Goal: Information Seeking & Learning: Find specific fact

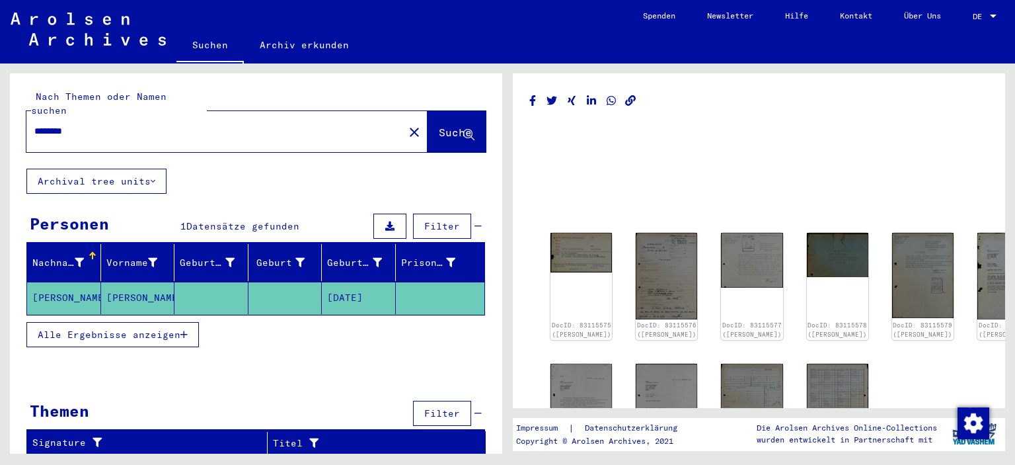
click at [131, 281] on mat-cell "[PERSON_NAME]" at bounding box center [138, 297] width 74 height 32
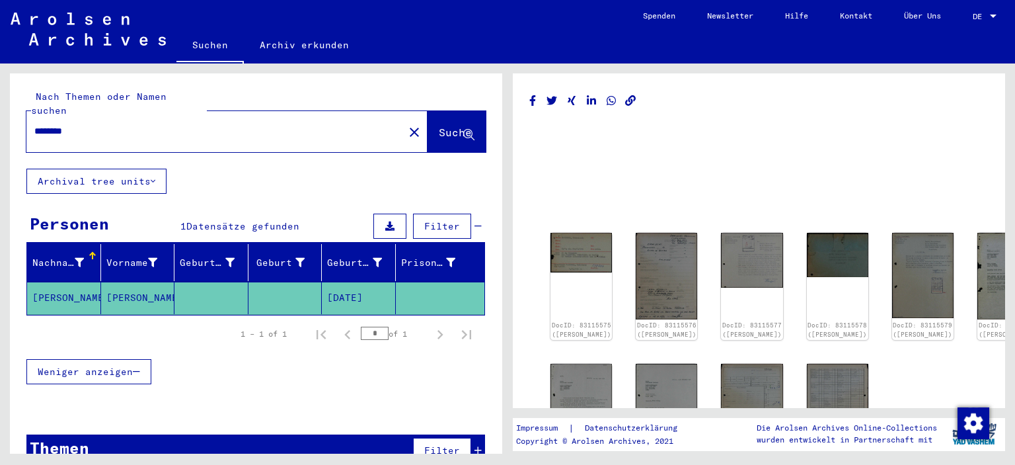
scroll to position [11, 0]
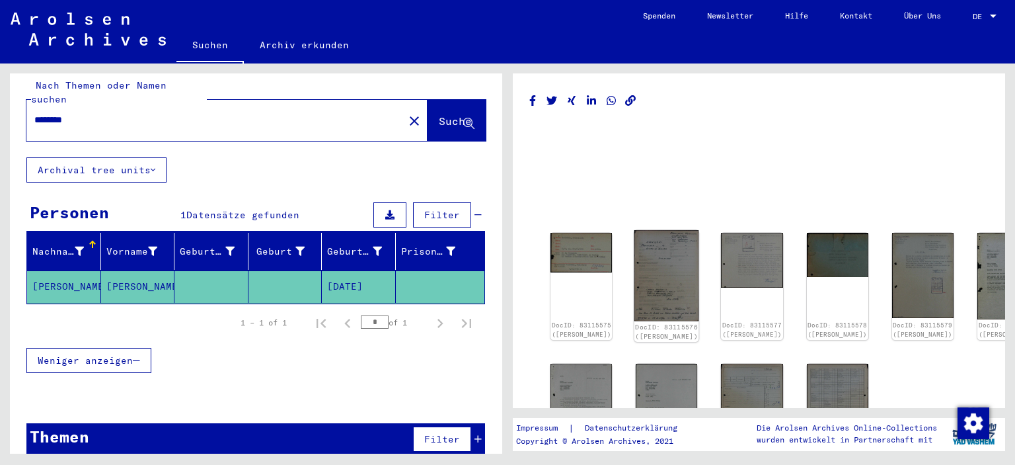
click at [641, 279] on img at bounding box center [666, 275] width 65 height 91
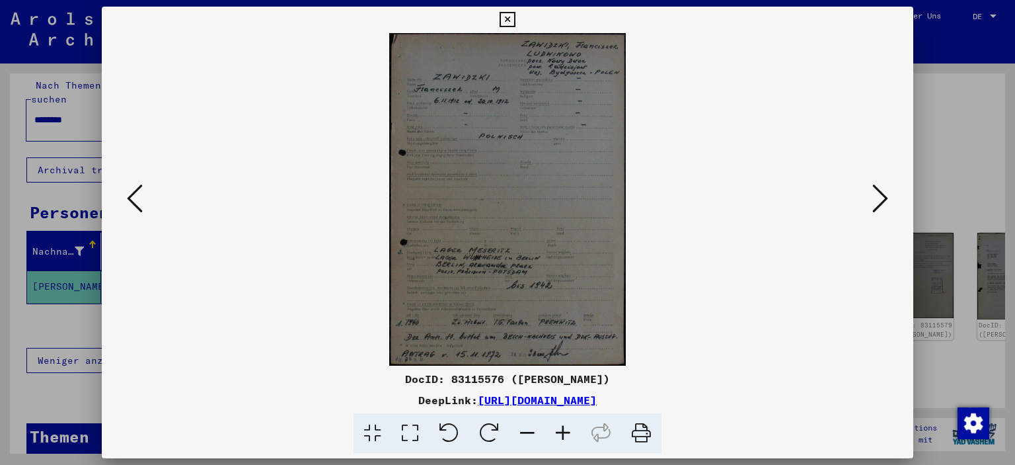
click at [564, 430] on icon at bounding box center [563, 433] width 36 height 40
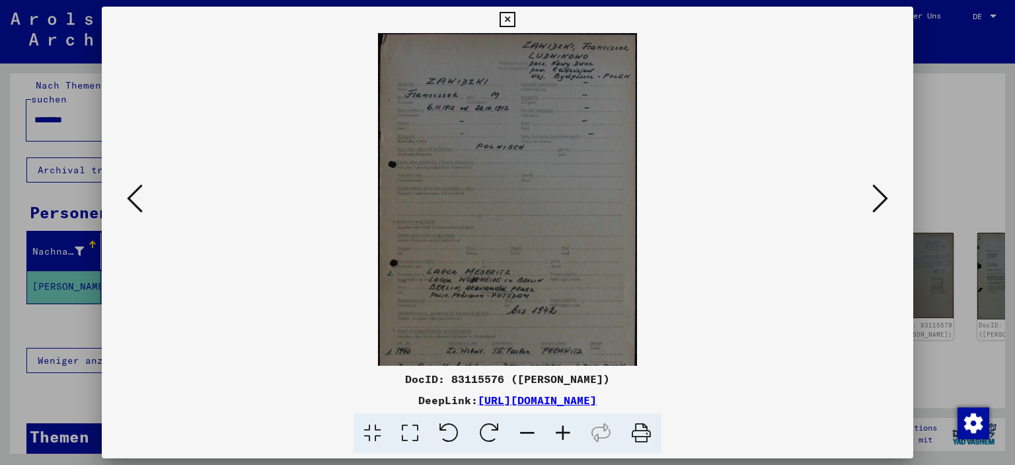
click at [564, 430] on icon at bounding box center [563, 433] width 36 height 40
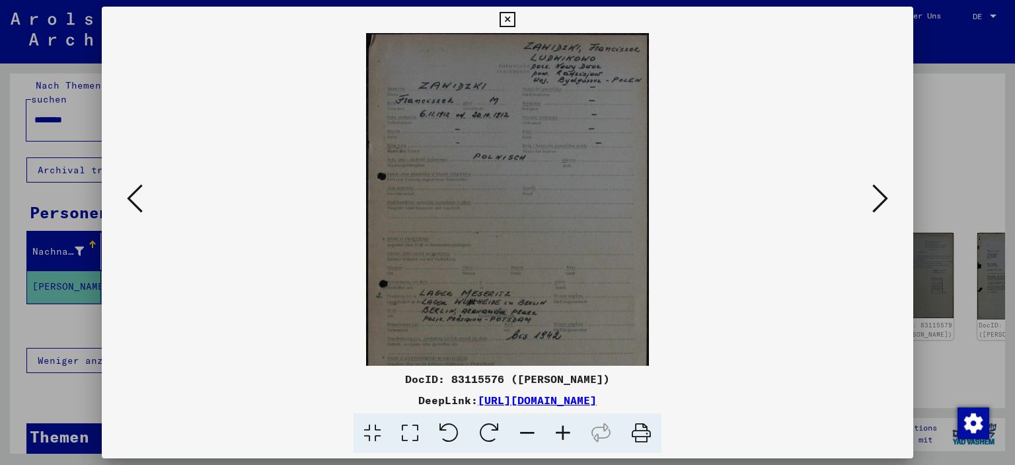
click at [564, 430] on icon at bounding box center [563, 433] width 36 height 40
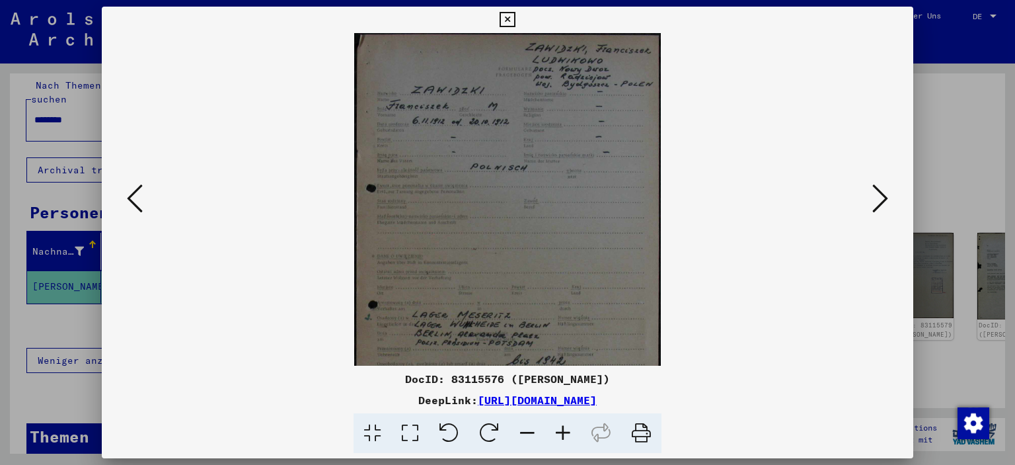
click at [564, 430] on icon at bounding box center [563, 433] width 36 height 40
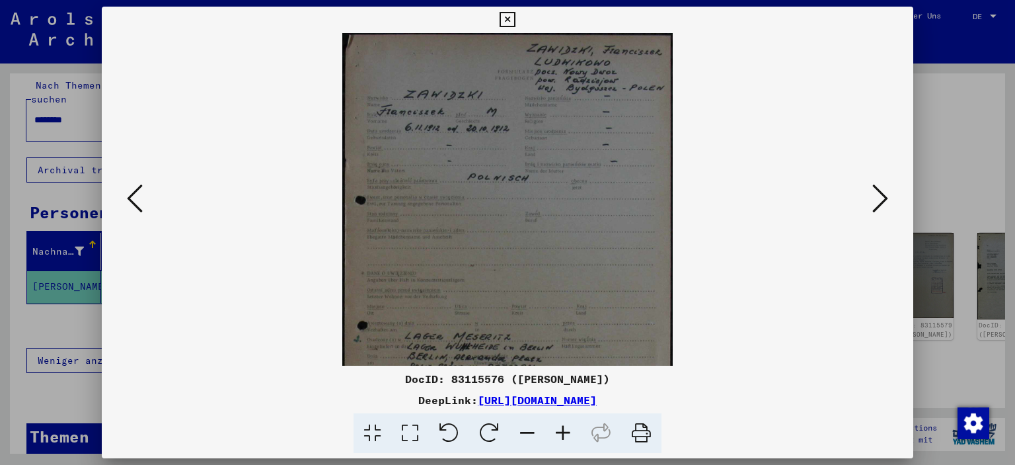
click at [564, 430] on icon at bounding box center [563, 433] width 36 height 40
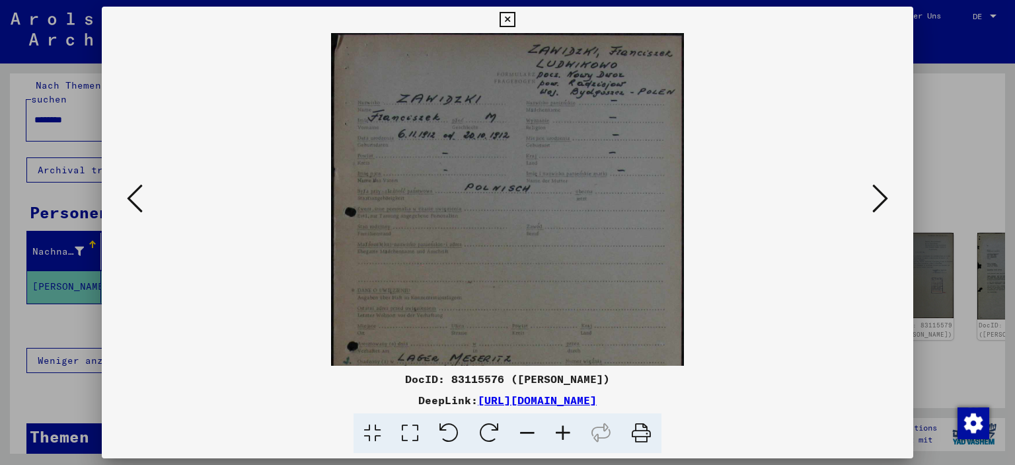
click at [564, 430] on icon at bounding box center [563, 433] width 36 height 40
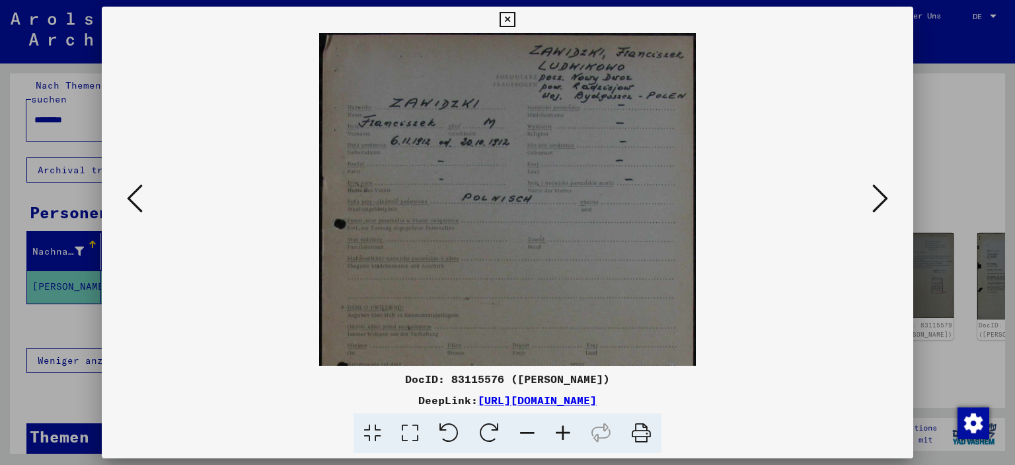
click at [564, 430] on icon at bounding box center [563, 433] width 36 height 40
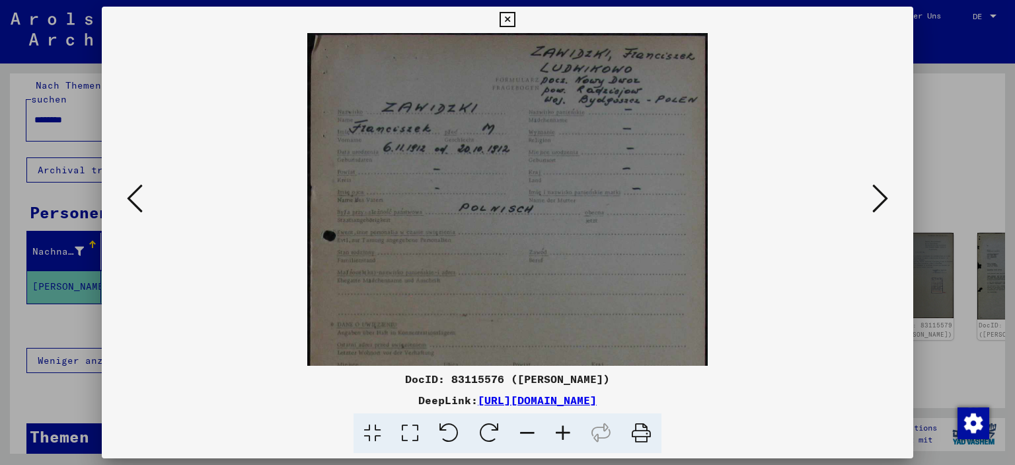
click at [564, 430] on icon at bounding box center [563, 433] width 36 height 40
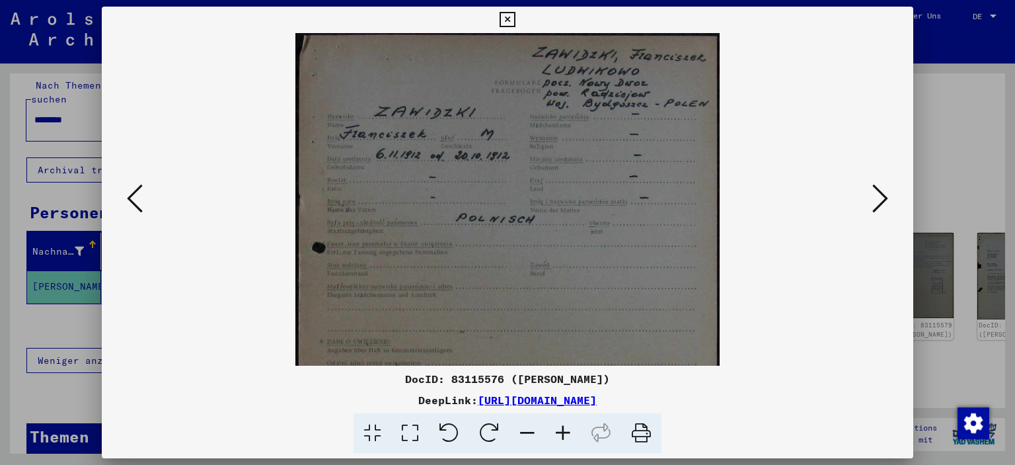
click at [505, 23] on icon at bounding box center [507, 20] width 15 height 16
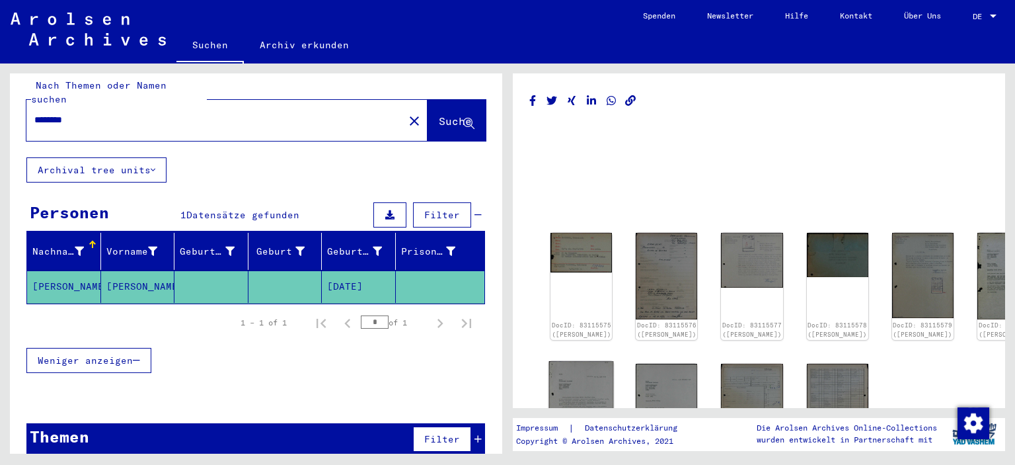
click at [574, 383] on img at bounding box center [581, 406] width 65 height 91
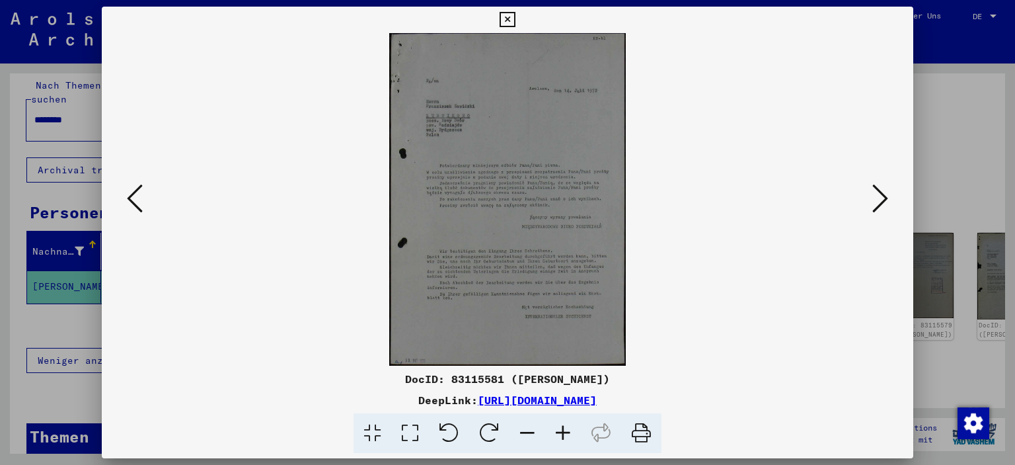
click at [574, 383] on div "DocID: 83115581 ([PERSON_NAME]) DeepLink: [URL][DOMAIN_NAME]" at bounding box center [508, 412] width 812 height 83
click at [564, 433] on icon at bounding box center [563, 433] width 36 height 40
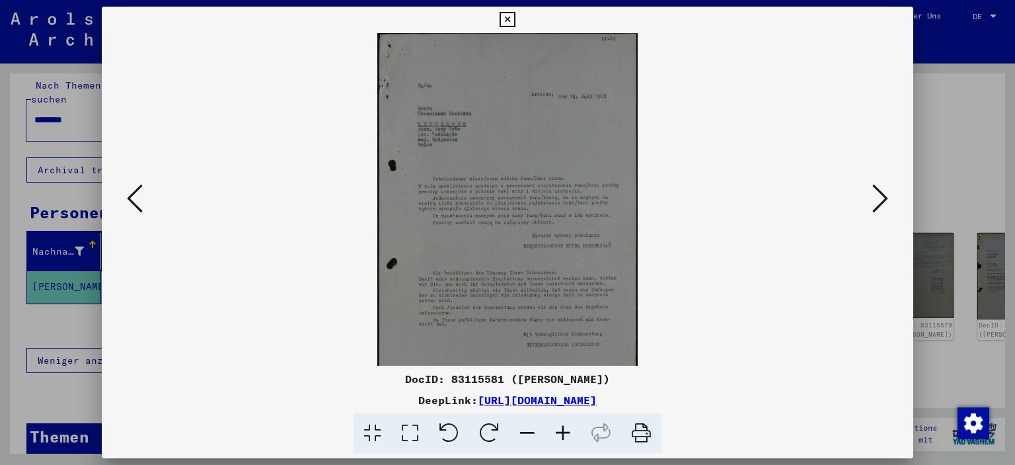
click at [564, 433] on icon at bounding box center [563, 433] width 36 height 40
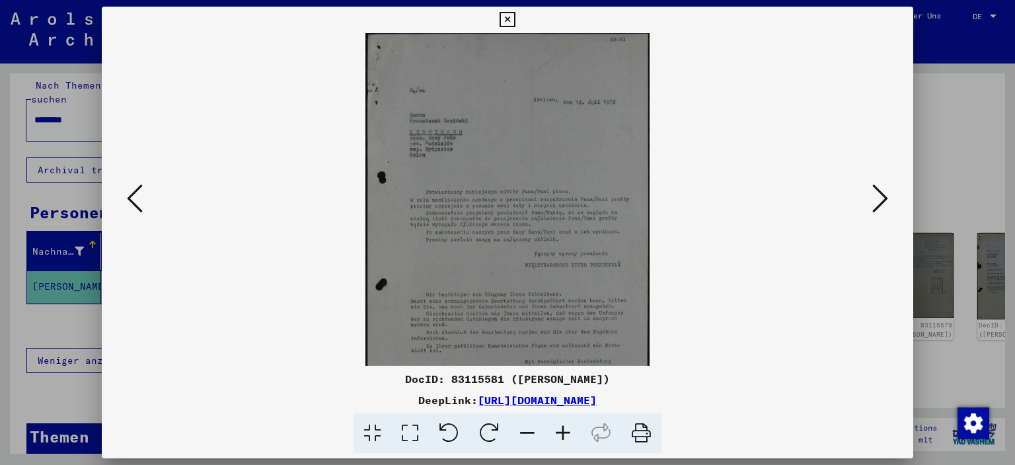
click at [564, 433] on icon at bounding box center [563, 433] width 36 height 40
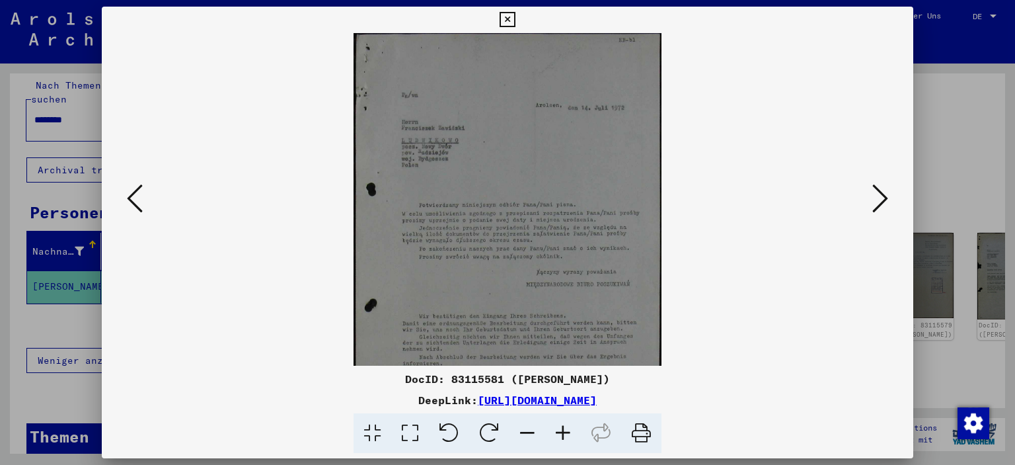
click at [564, 433] on icon at bounding box center [563, 433] width 36 height 40
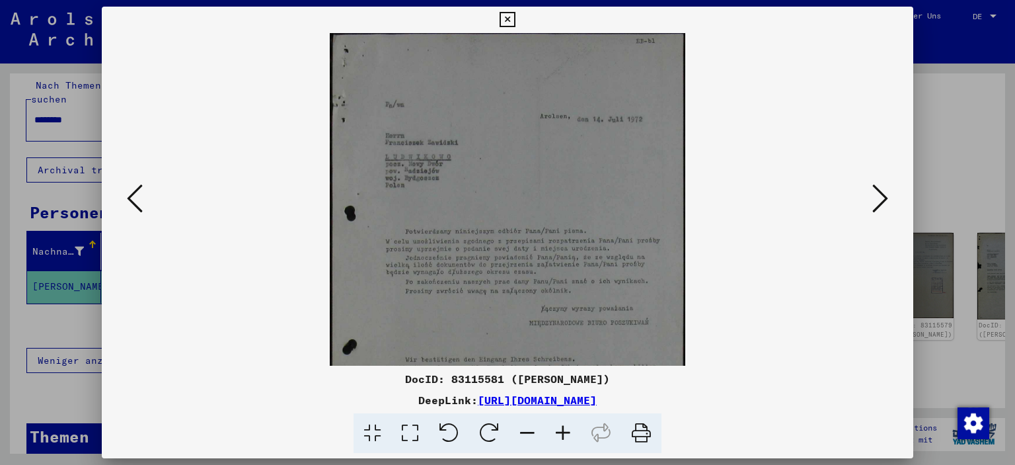
click at [564, 433] on icon at bounding box center [563, 433] width 36 height 40
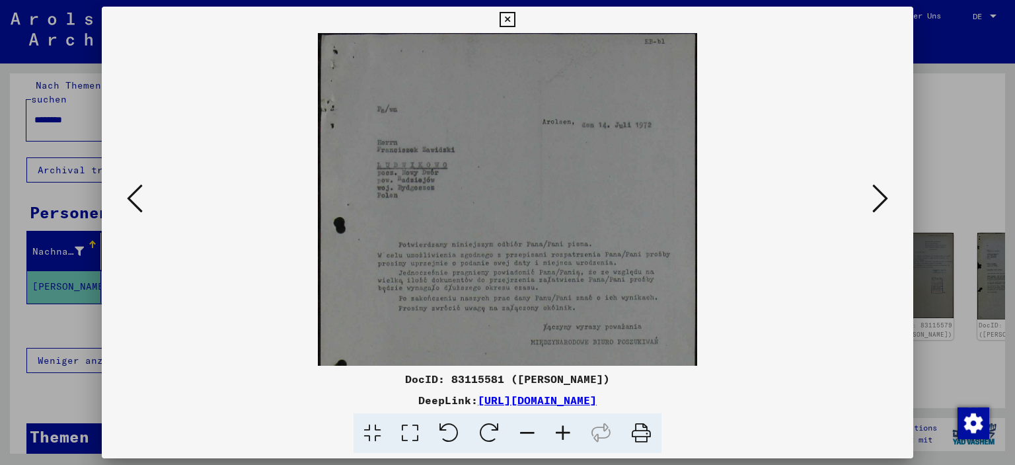
click at [564, 433] on icon at bounding box center [563, 433] width 36 height 40
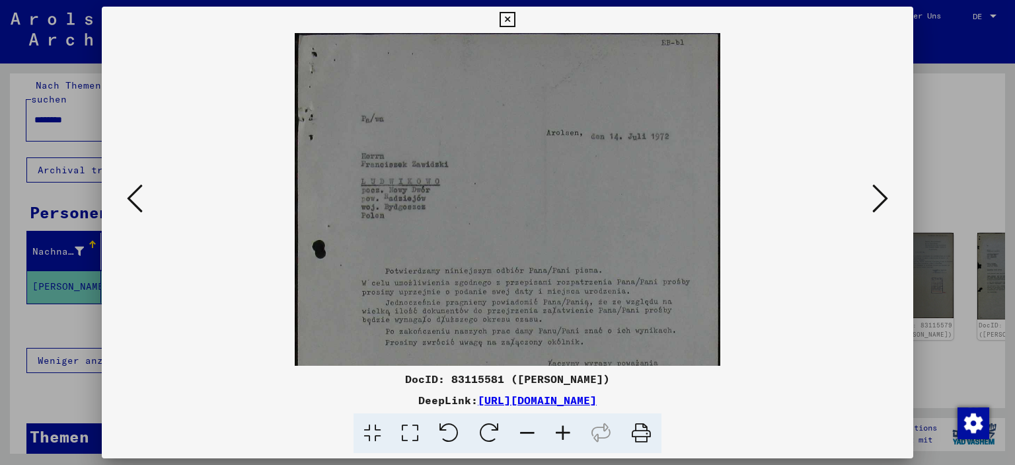
click at [564, 433] on icon at bounding box center [563, 433] width 36 height 40
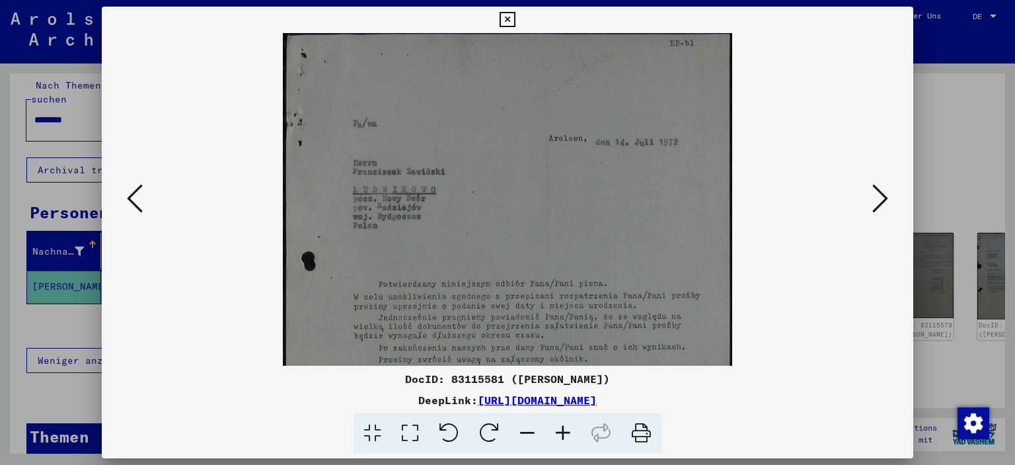
click at [564, 433] on icon at bounding box center [563, 433] width 36 height 40
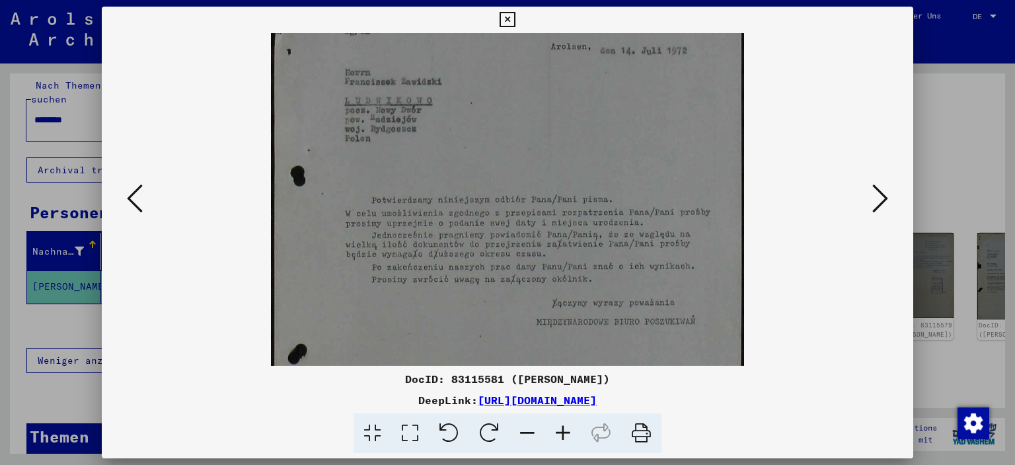
scroll to position [106, 0]
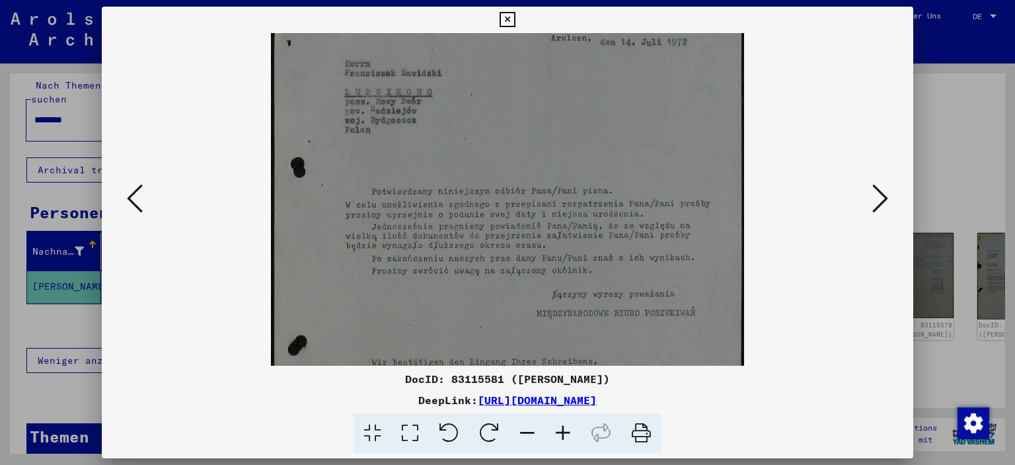
drag, startPoint x: 481, startPoint y: 281, endPoint x: 455, endPoint y: 179, distance: 105.1
click at [455, 179] on img at bounding box center [507, 258] width 473 height 663
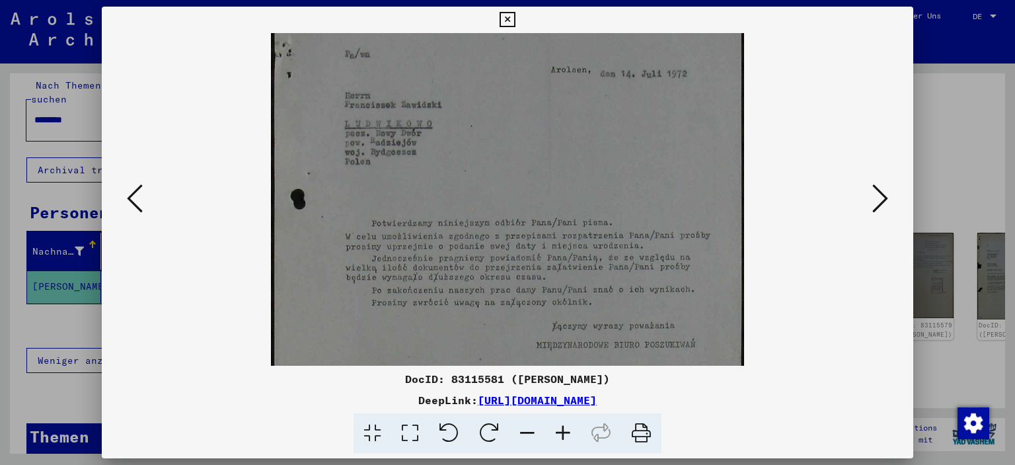
drag, startPoint x: 543, startPoint y: 232, endPoint x: 494, endPoint y: 268, distance: 61.1
click at [494, 268] on img at bounding box center [507, 290] width 473 height 663
click at [505, 19] on icon at bounding box center [507, 20] width 15 height 16
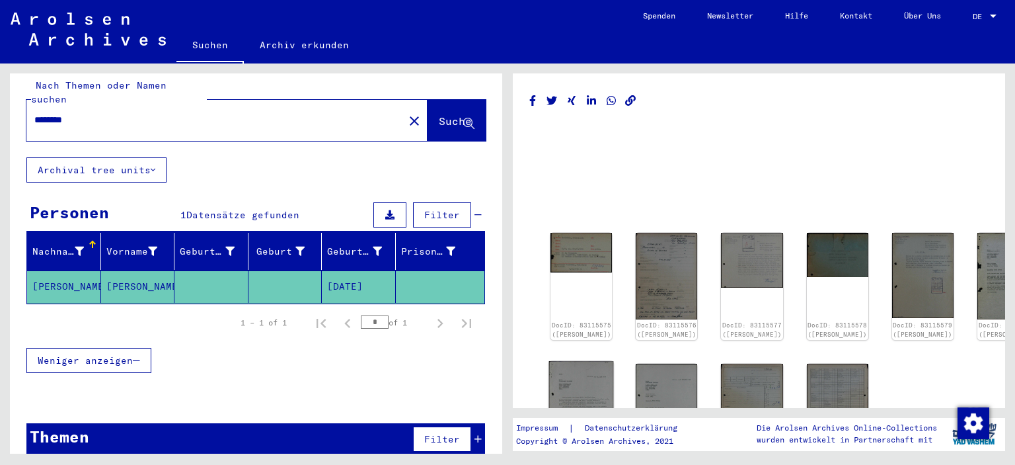
click at [573, 399] on img at bounding box center [581, 406] width 65 height 91
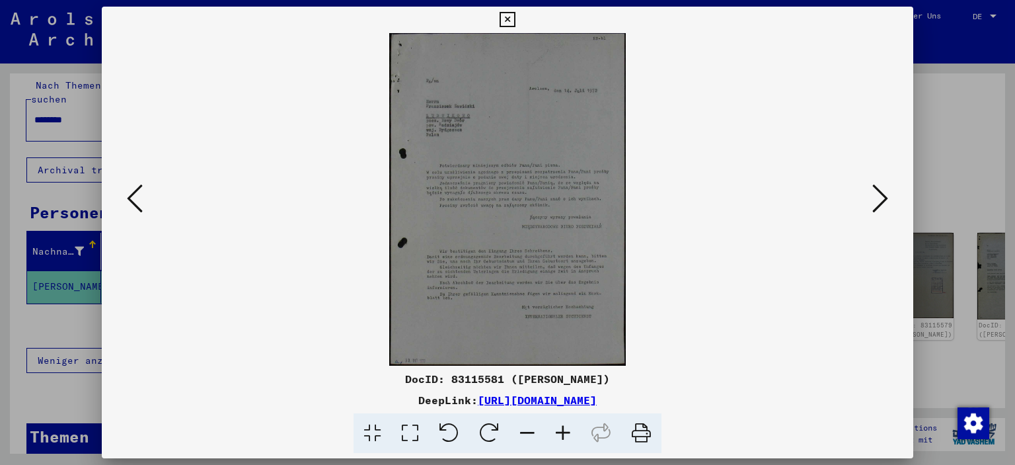
click at [573, 399] on div "DocID: 83115581 ([PERSON_NAME]) DeepLink: [URL][DOMAIN_NAME]" at bounding box center [508, 233] width 812 height 452
click at [562, 430] on icon at bounding box center [563, 433] width 36 height 40
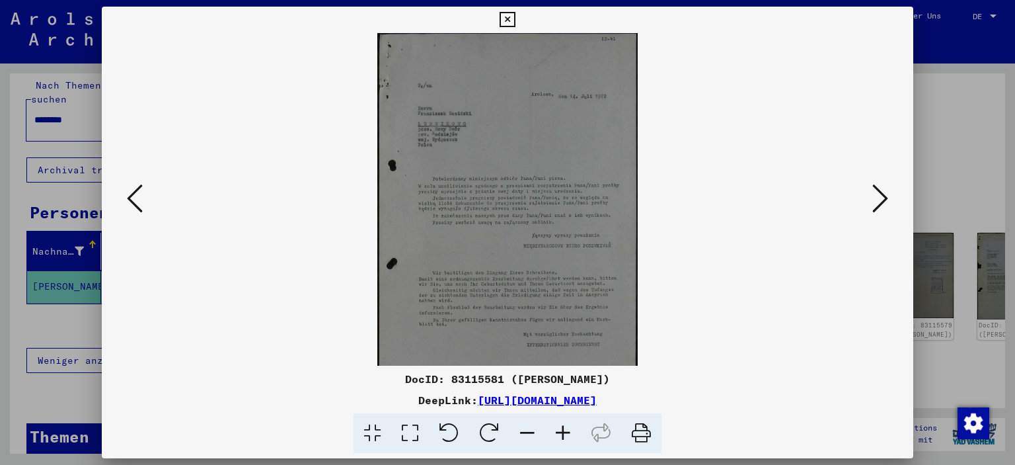
click at [562, 430] on icon at bounding box center [563, 433] width 36 height 40
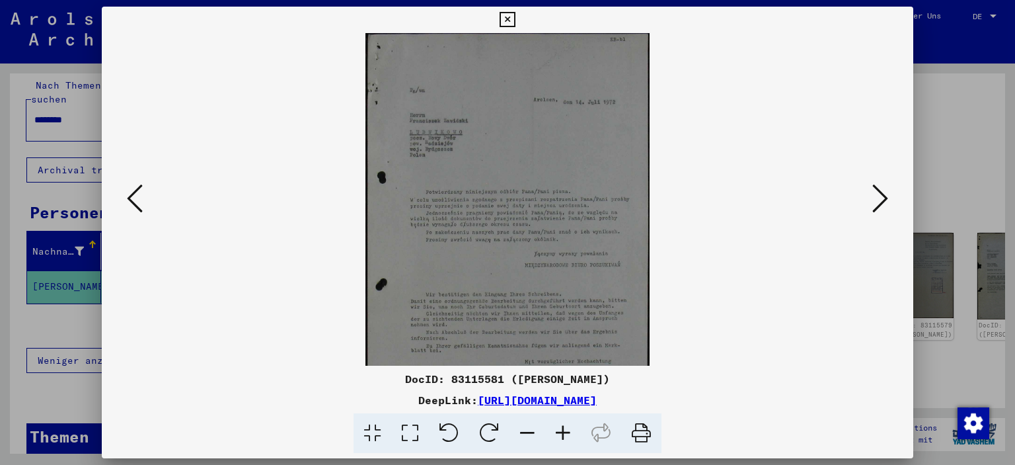
click at [562, 430] on icon at bounding box center [563, 433] width 36 height 40
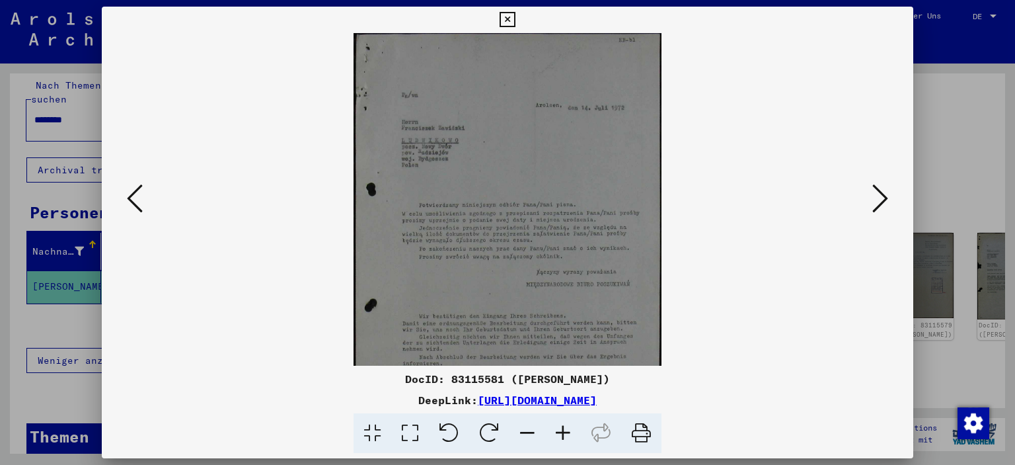
click at [512, 17] on icon at bounding box center [507, 20] width 15 height 16
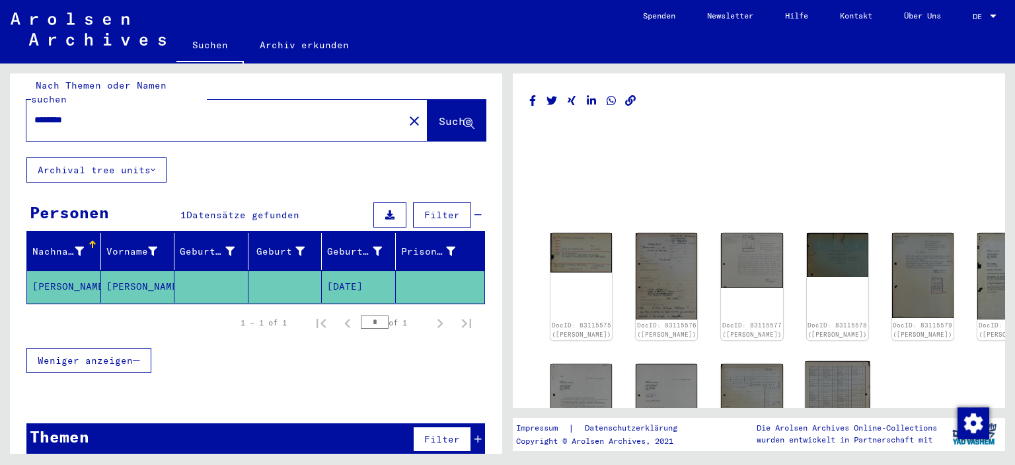
click at [805, 387] on img at bounding box center [837, 406] width 65 height 91
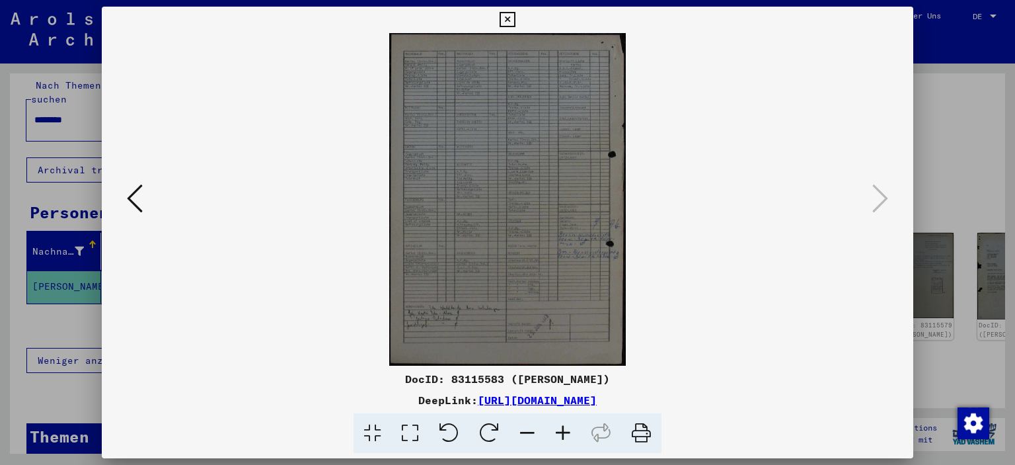
click at [767, 387] on mat-dialog-container "DocID: 83115583 ([PERSON_NAME]) DeepLink: [URL][DOMAIN_NAME]" at bounding box center [508, 233] width 812 height 452
click at [561, 433] on icon at bounding box center [563, 433] width 36 height 40
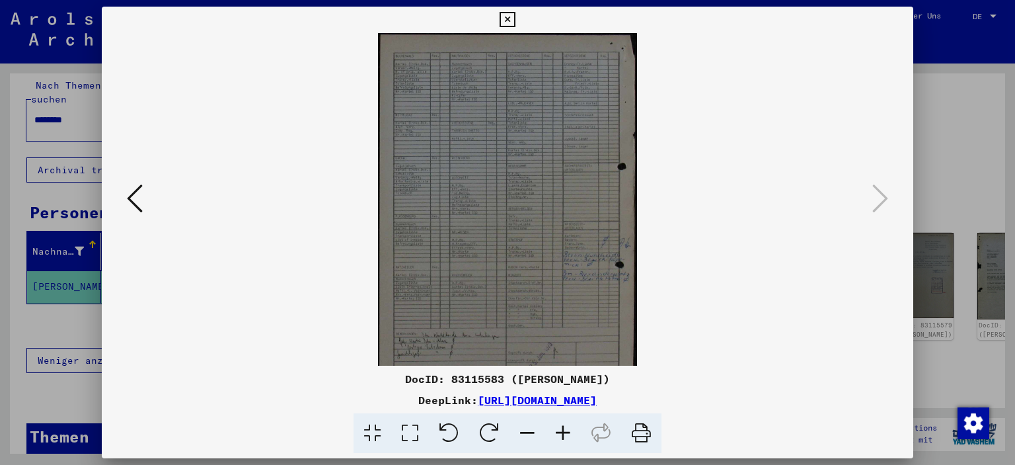
click at [561, 433] on icon at bounding box center [563, 433] width 36 height 40
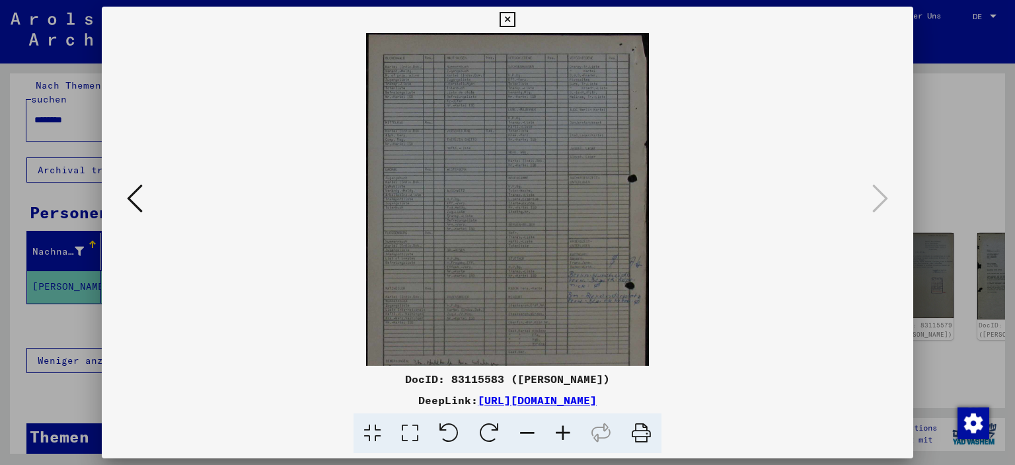
click at [561, 433] on icon at bounding box center [563, 433] width 36 height 40
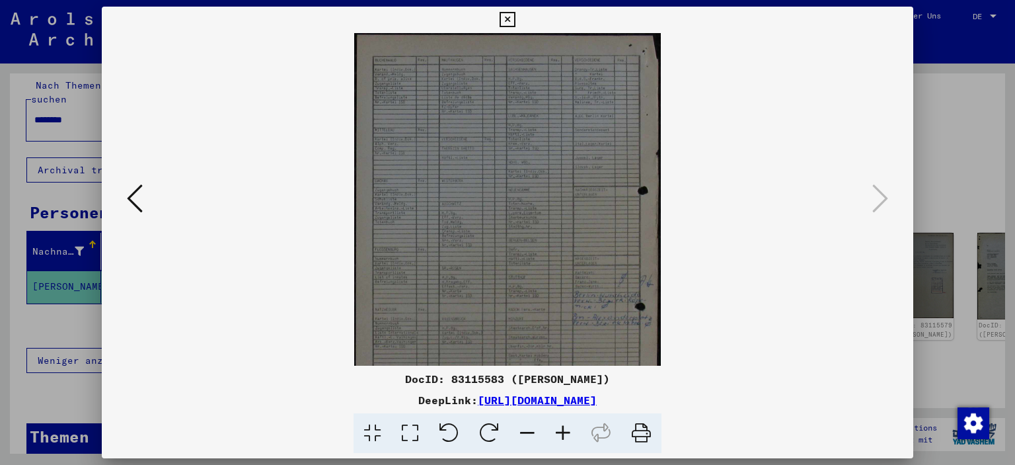
click at [561, 433] on icon at bounding box center [563, 433] width 36 height 40
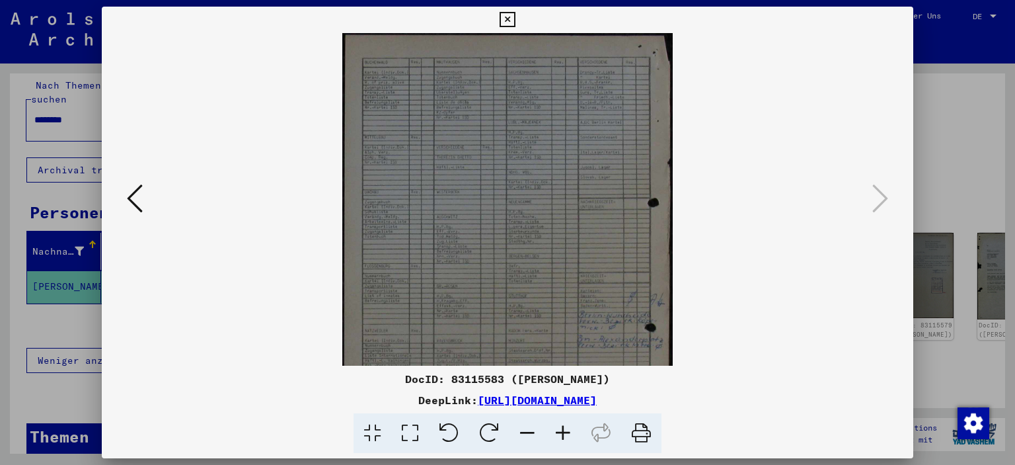
click at [561, 433] on icon at bounding box center [563, 433] width 36 height 40
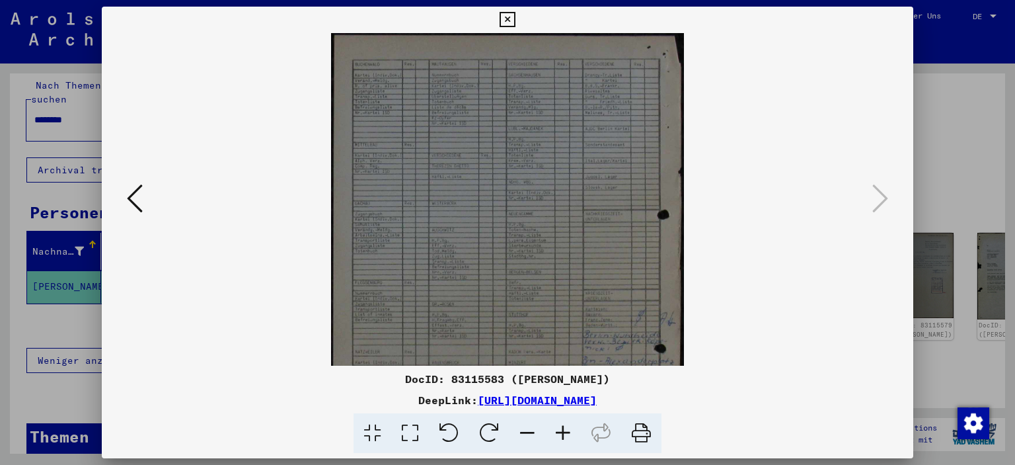
click at [561, 433] on icon at bounding box center [563, 433] width 36 height 40
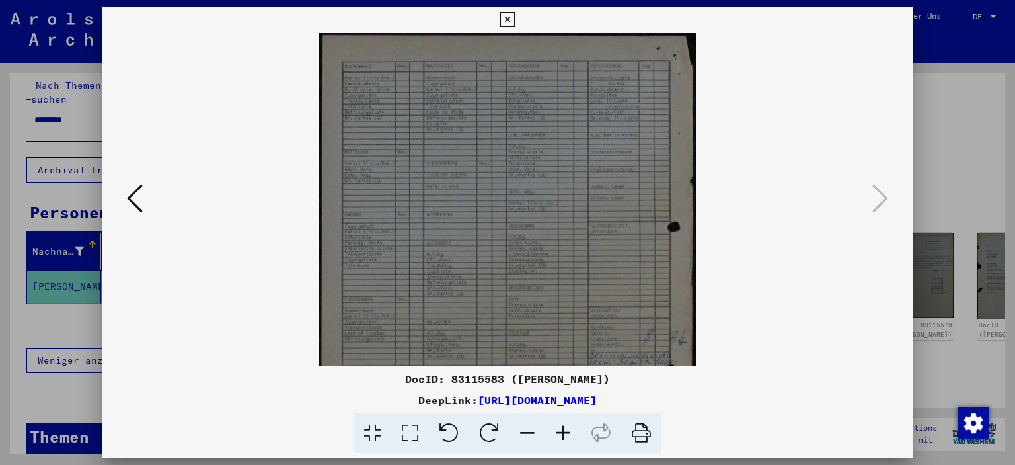
click at [561, 433] on icon at bounding box center [563, 433] width 36 height 40
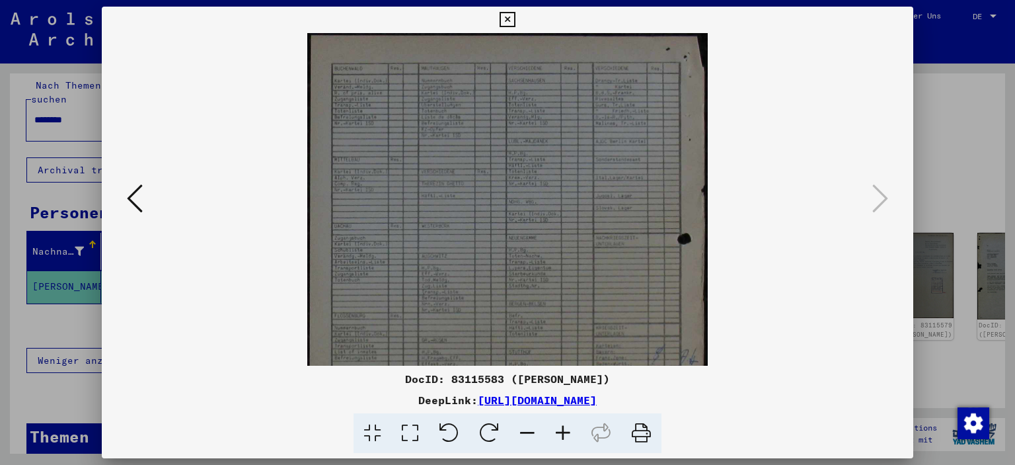
click at [561, 433] on icon at bounding box center [563, 433] width 36 height 40
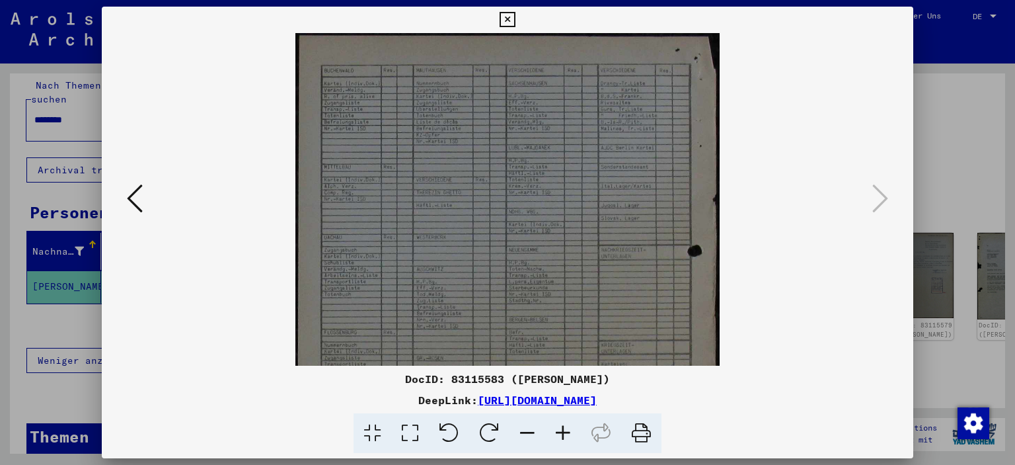
click at [561, 433] on icon at bounding box center [563, 433] width 36 height 40
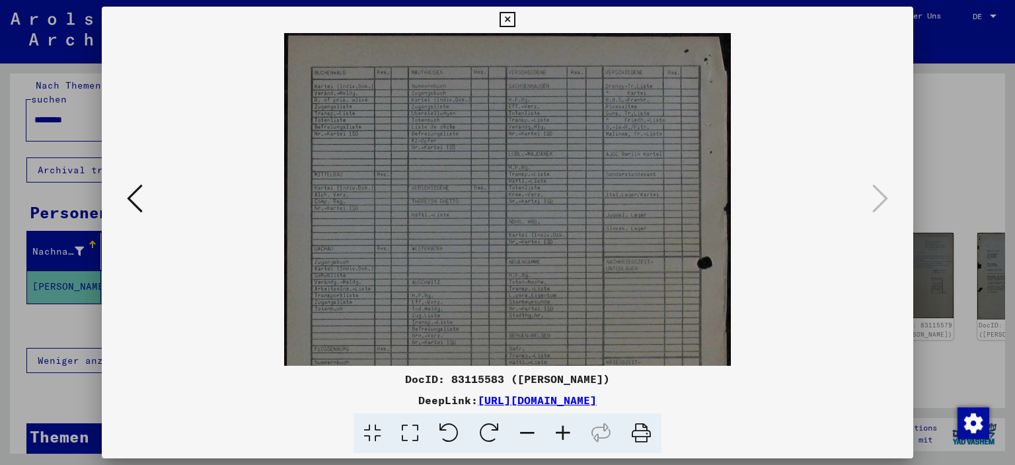
click at [561, 433] on icon at bounding box center [563, 433] width 36 height 40
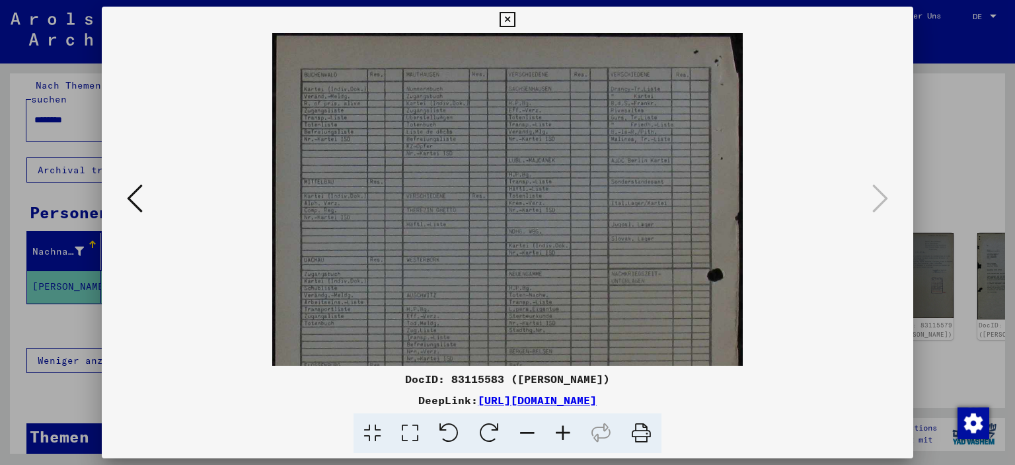
click at [561, 433] on icon at bounding box center [563, 433] width 36 height 40
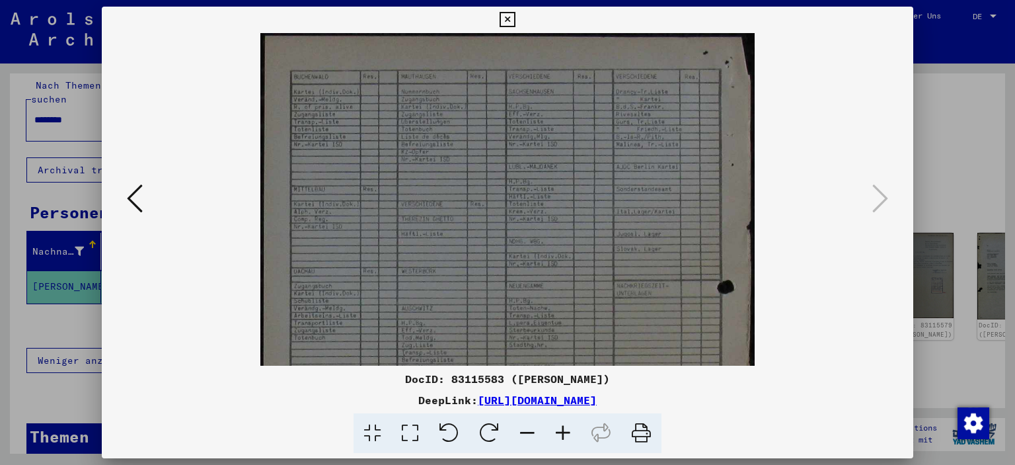
click at [561, 433] on icon at bounding box center [563, 433] width 36 height 40
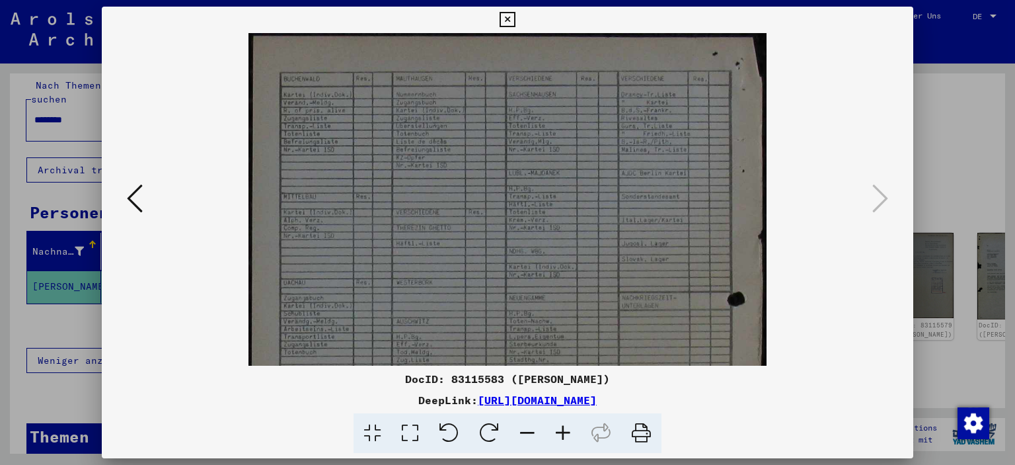
click at [561, 433] on icon at bounding box center [563, 433] width 36 height 40
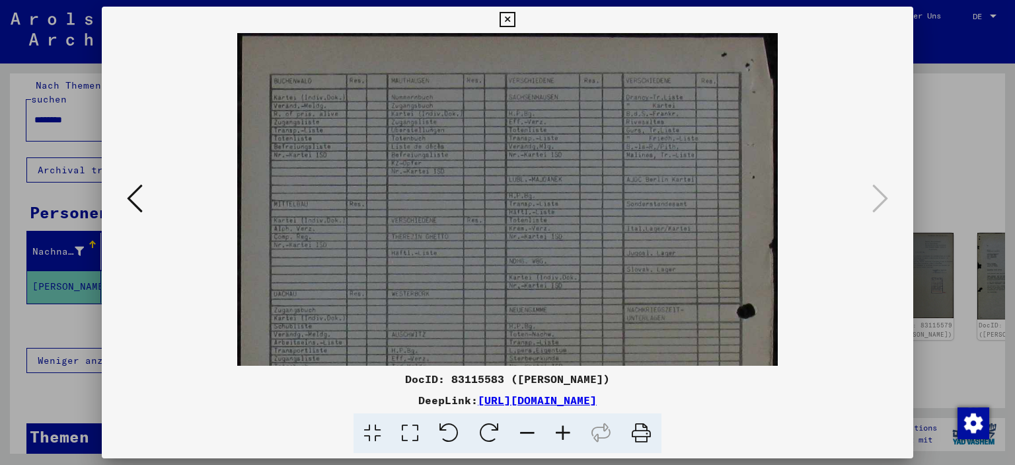
click at [561, 433] on icon at bounding box center [563, 433] width 36 height 40
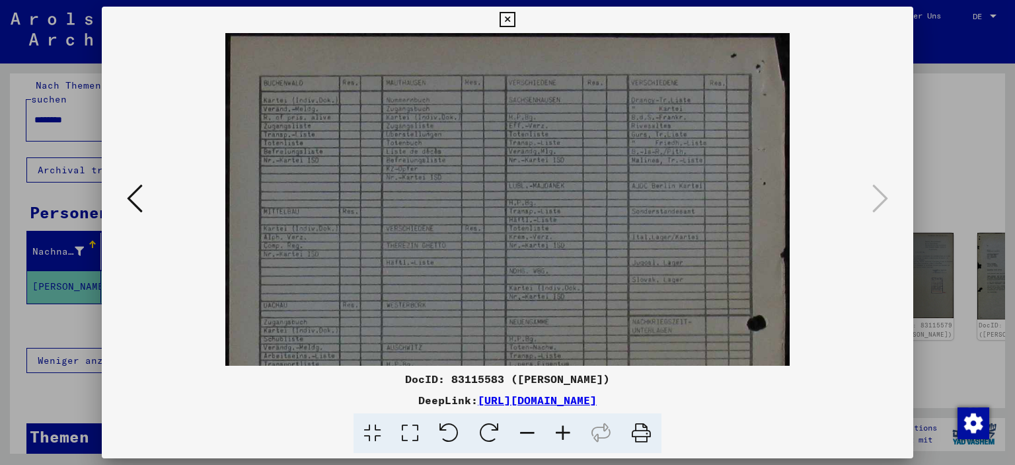
click at [561, 433] on icon at bounding box center [563, 433] width 36 height 40
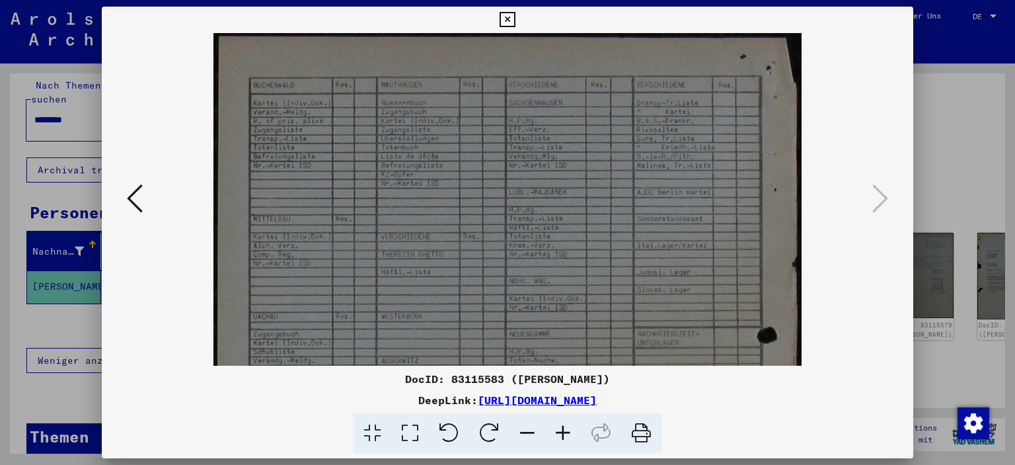
click at [561, 433] on icon at bounding box center [563, 433] width 36 height 40
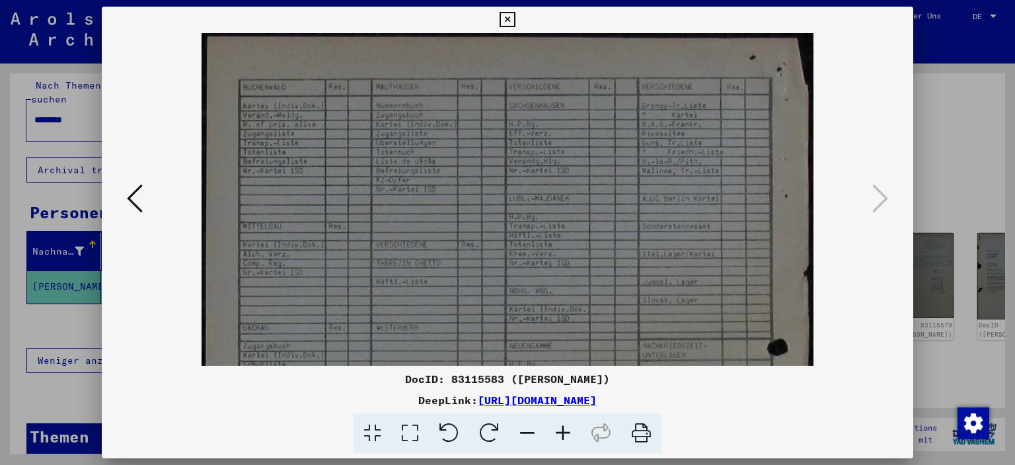
click at [561, 433] on icon at bounding box center [563, 433] width 36 height 40
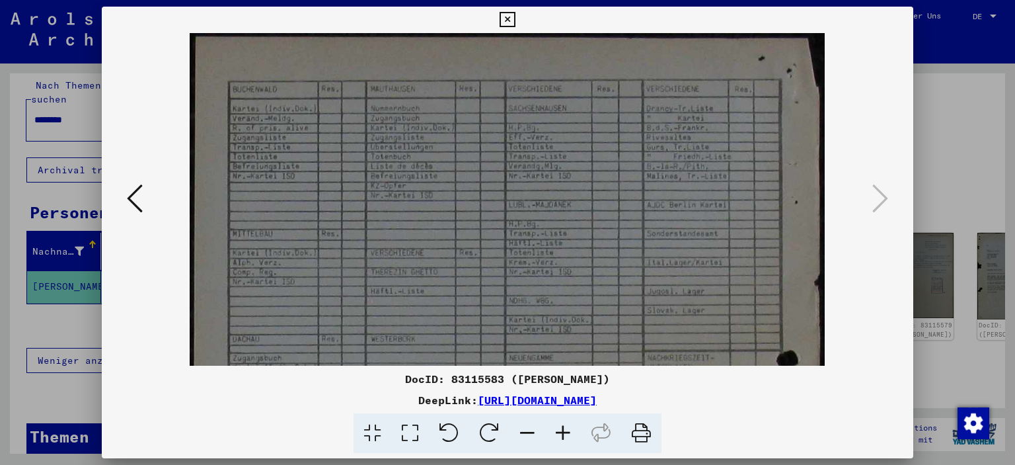
click at [561, 433] on icon at bounding box center [563, 433] width 36 height 40
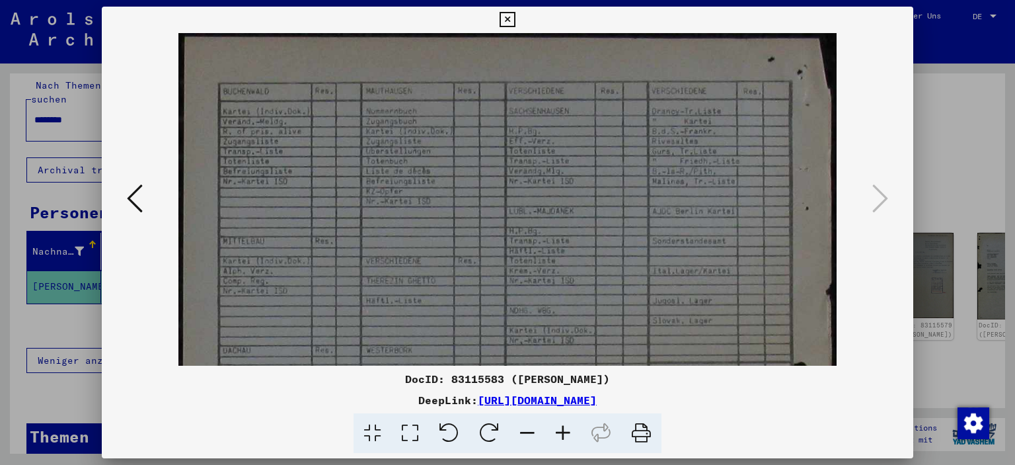
click at [561, 433] on icon at bounding box center [563, 433] width 36 height 40
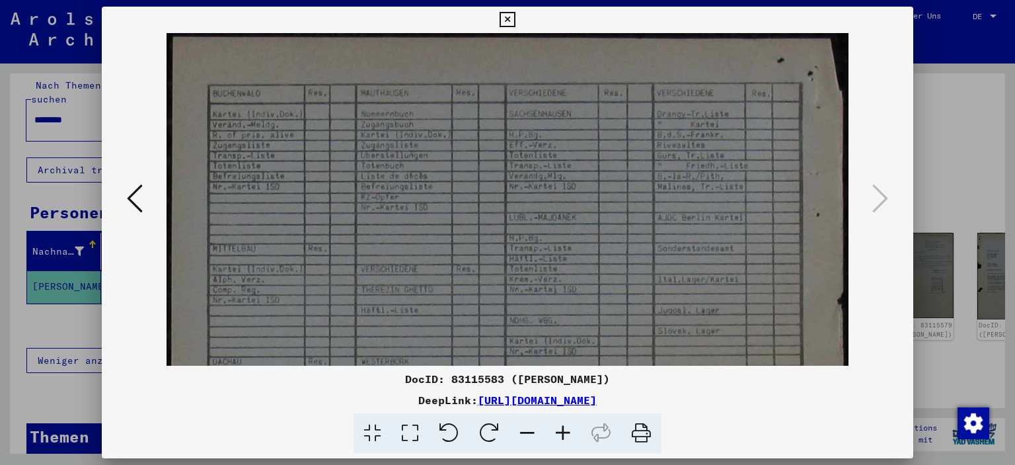
click at [561, 433] on icon at bounding box center [563, 433] width 36 height 40
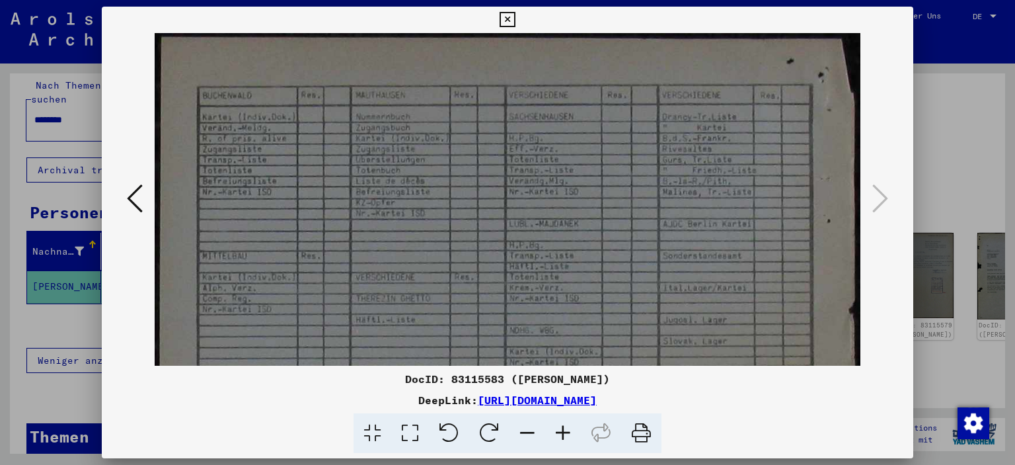
click at [561, 433] on icon at bounding box center [563, 433] width 36 height 40
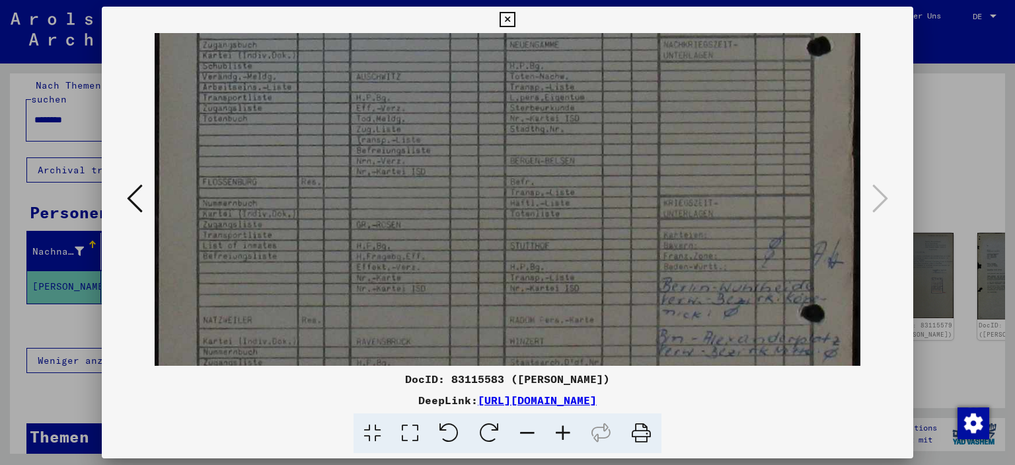
scroll to position [365, 0]
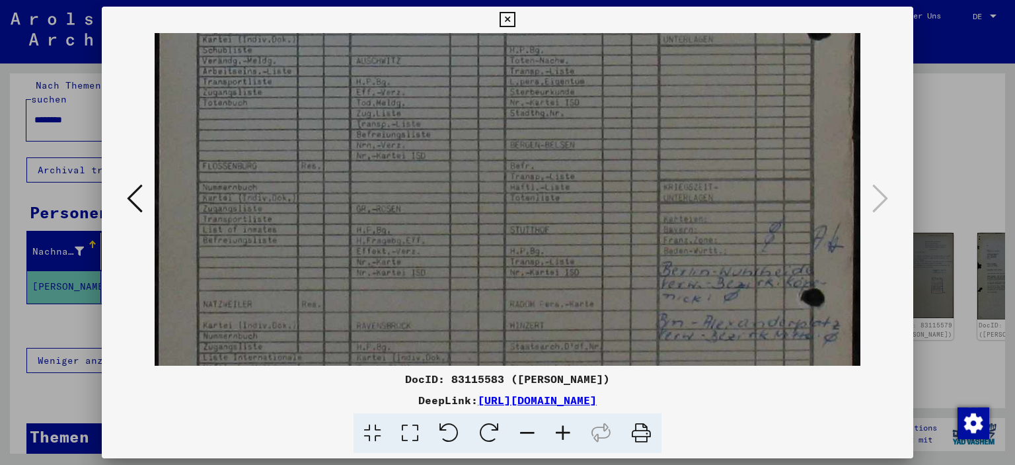
drag, startPoint x: 341, startPoint y: 322, endPoint x: 386, endPoint y: -40, distance: 364.9
click at [386, 0] on html "Suchen Archiv erkunden Spenden Newsletter Hilfe Kontakt Über Uns Suchen Archiv …" at bounding box center [507, 232] width 1015 height 465
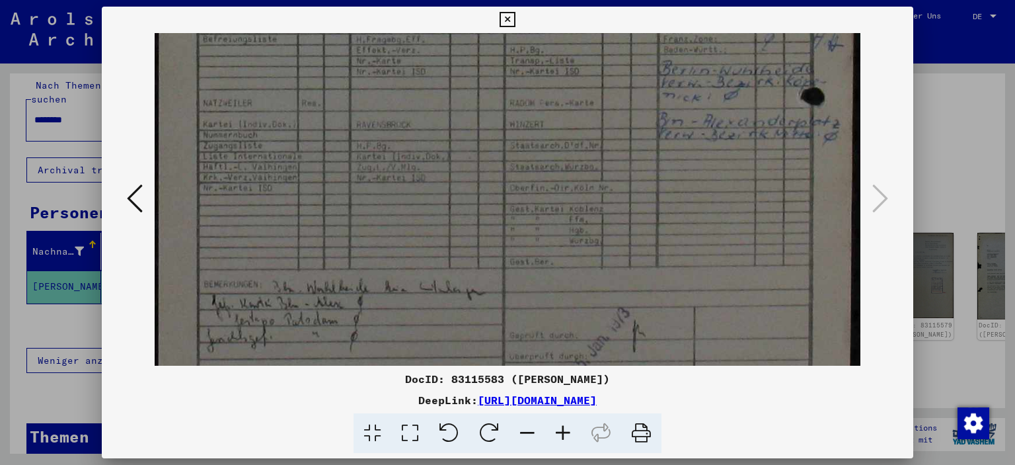
scroll to position [579, 0]
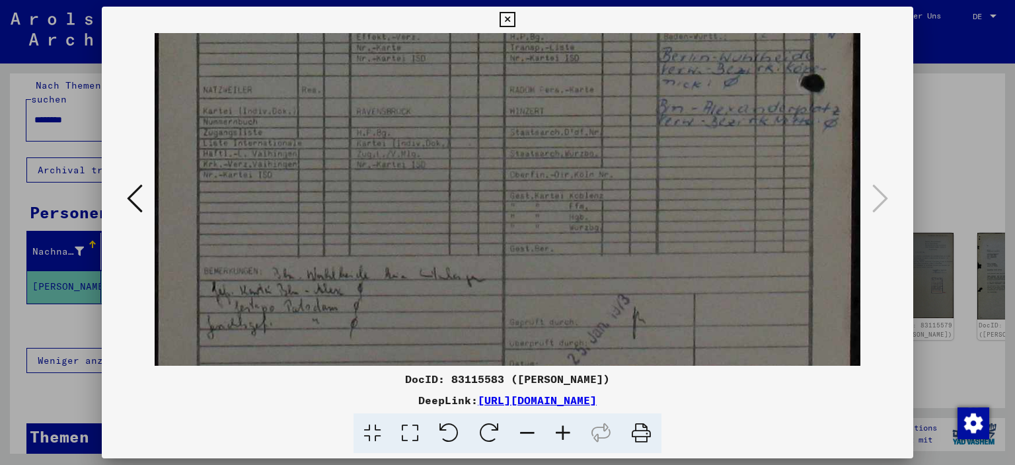
drag, startPoint x: 344, startPoint y: 179, endPoint x: 346, endPoint y: -32, distance: 211.5
click at [346, 0] on html "Suchen Archiv erkunden Spenden Newsletter Hilfe Kontakt Über Uns Suchen Archiv …" at bounding box center [507, 232] width 1015 height 465
click at [505, 18] on icon at bounding box center [507, 20] width 15 height 16
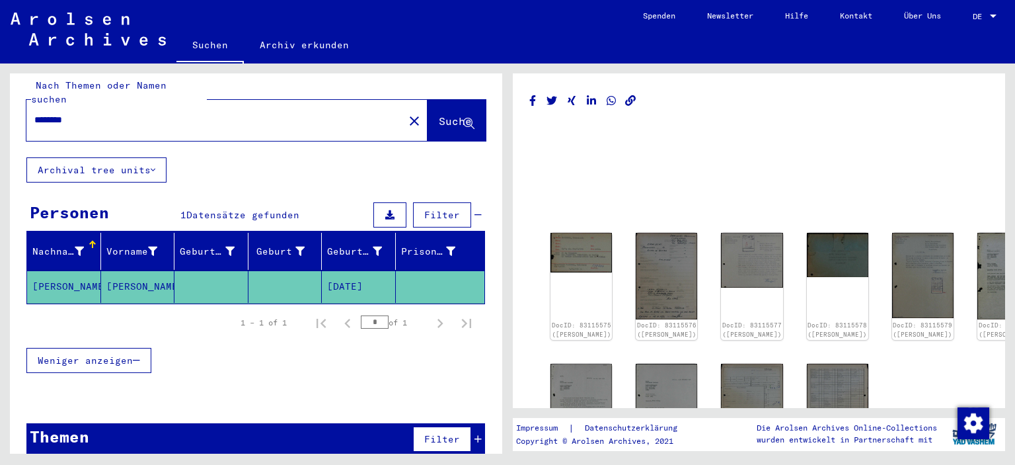
type input "********"
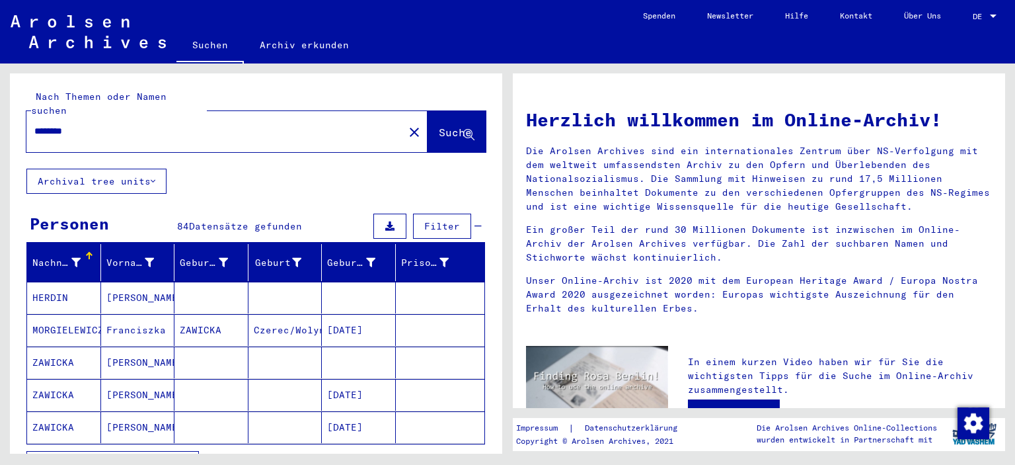
click at [50, 346] on mat-cell "ZAWICKA" at bounding box center [64, 362] width 74 height 32
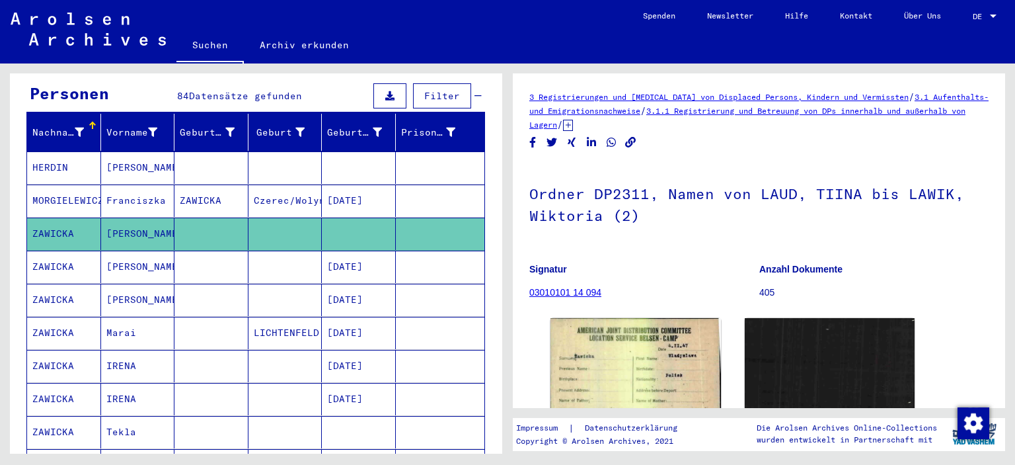
scroll to position [132, 0]
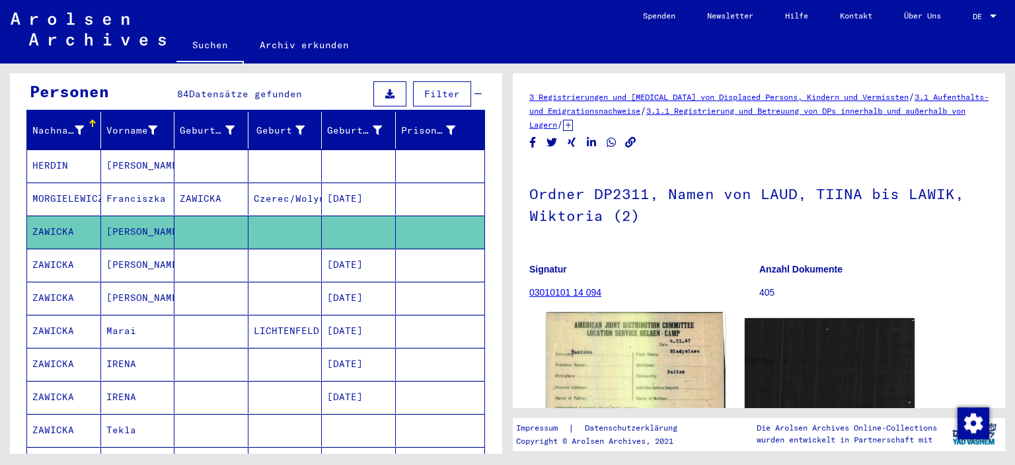
click at [667, 364] on img at bounding box center [635, 374] width 178 height 125
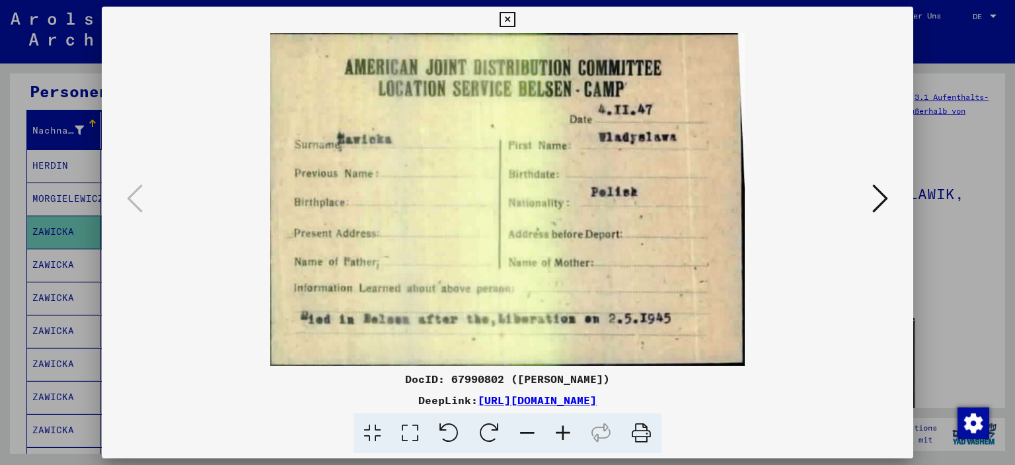
click at [667, 364] on div "DocID: 67990802 ([PERSON_NAME]) DeepLink: [URL][DOMAIN_NAME]" at bounding box center [508, 230] width 812 height 447
click at [881, 196] on icon at bounding box center [880, 198] width 16 height 32
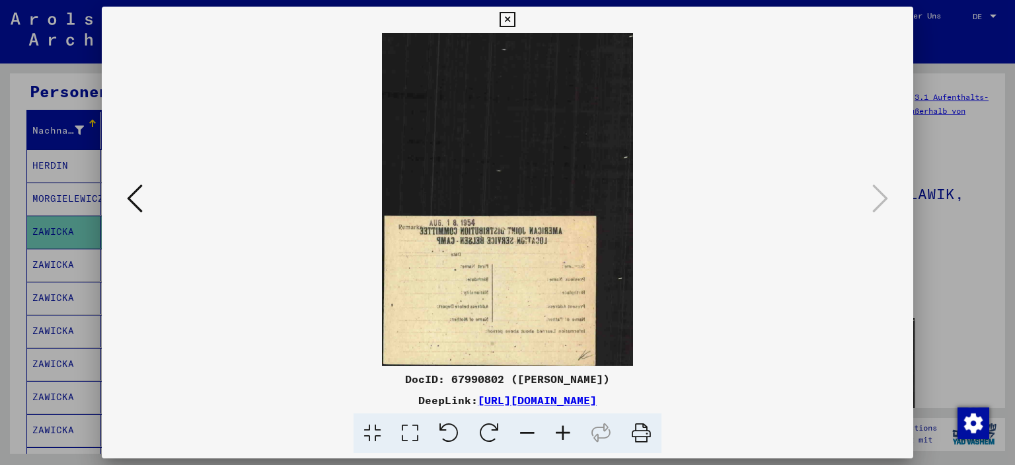
click at [505, 15] on icon at bounding box center [507, 20] width 15 height 16
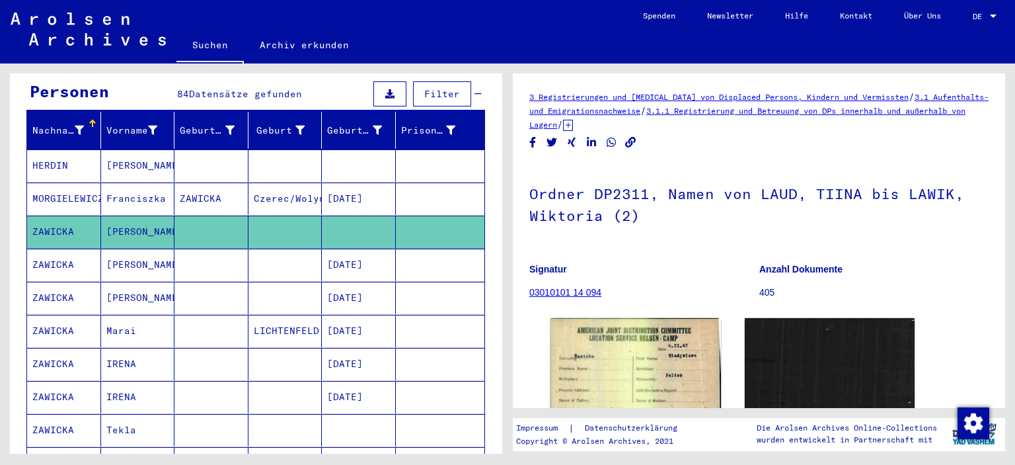
click at [61, 293] on mat-cell "ZAWICKA" at bounding box center [64, 297] width 74 height 32
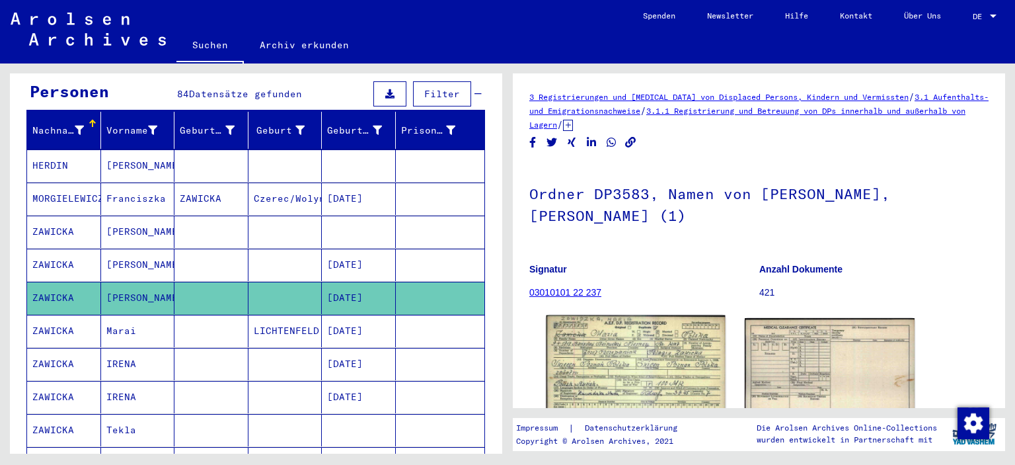
click at [652, 346] on img at bounding box center [635, 371] width 178 height 112
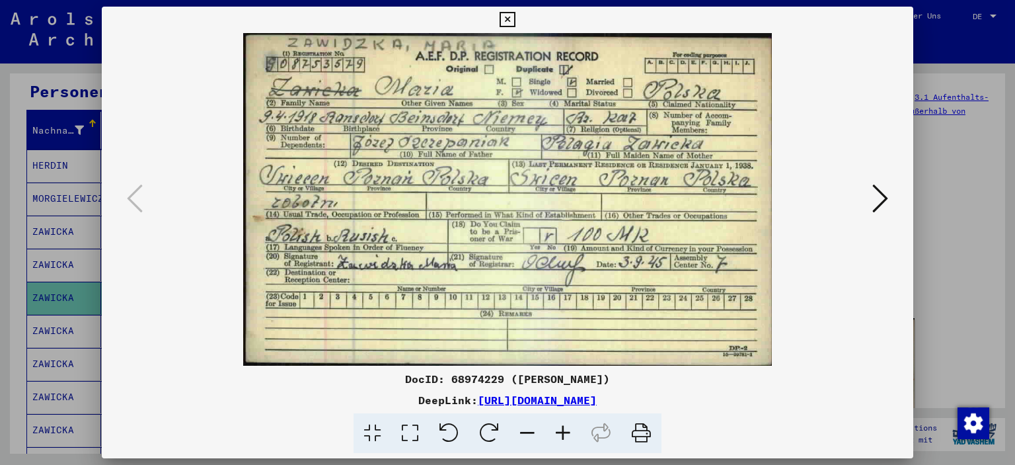
click at [510, 17] on icon at bounding box center [507, 20] width 15 height 16
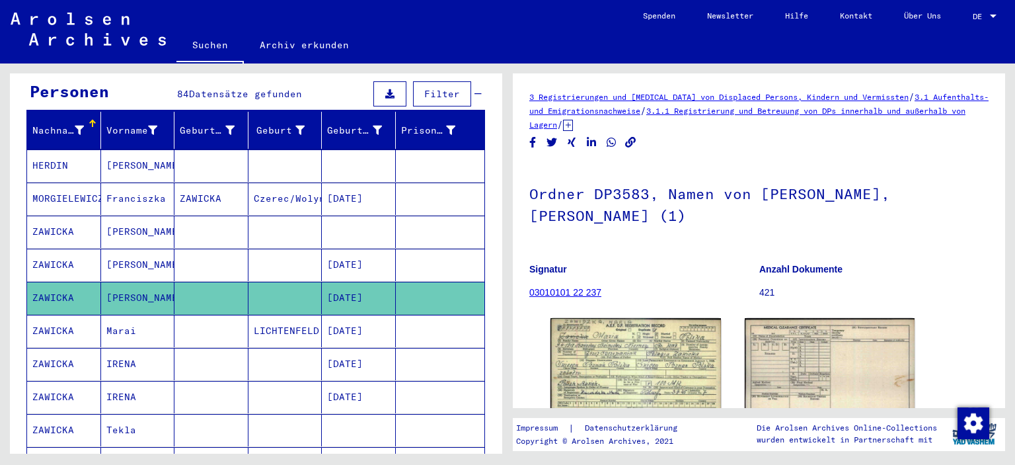
click at [111, 351] on mat-cell "IRENA" at bounding box center [138, 364] width 74 height 32
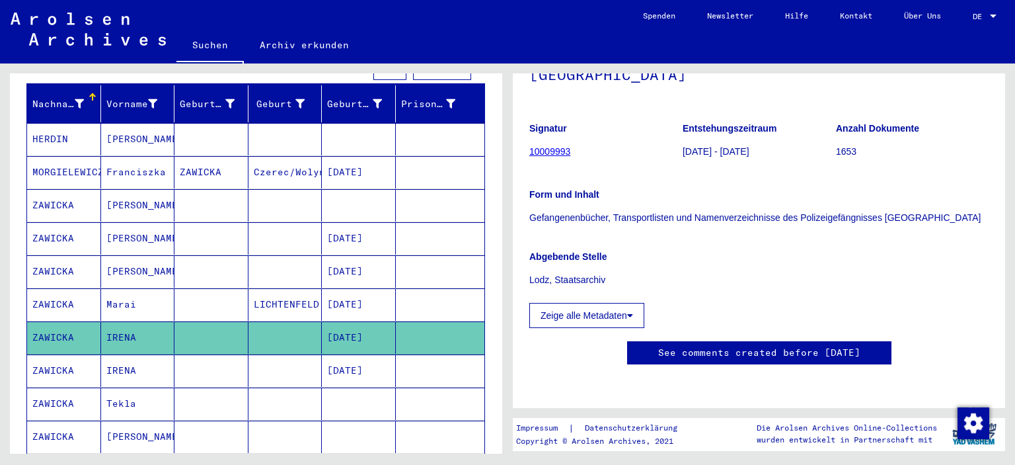
scroll to position [81, 0]
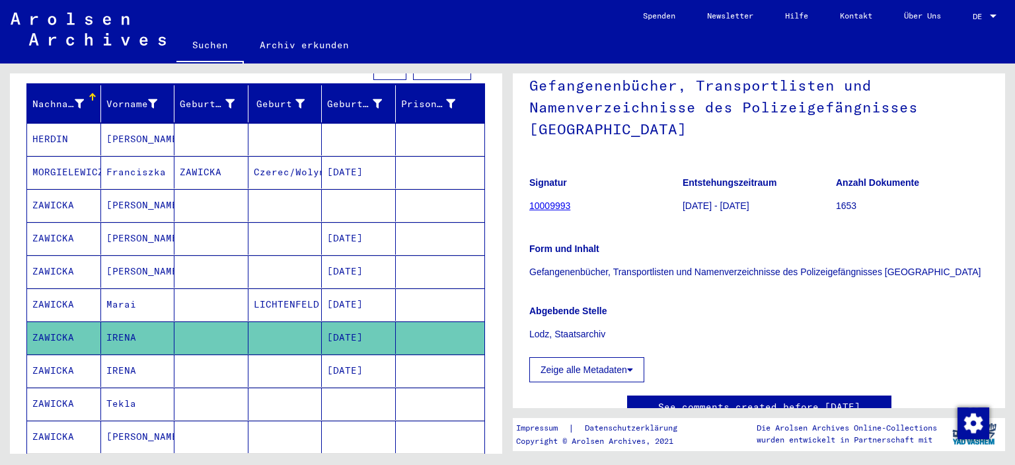
click at [122, 387] on mat-cell "Tekla" at bounding box center [138, 403] width 74 height 32
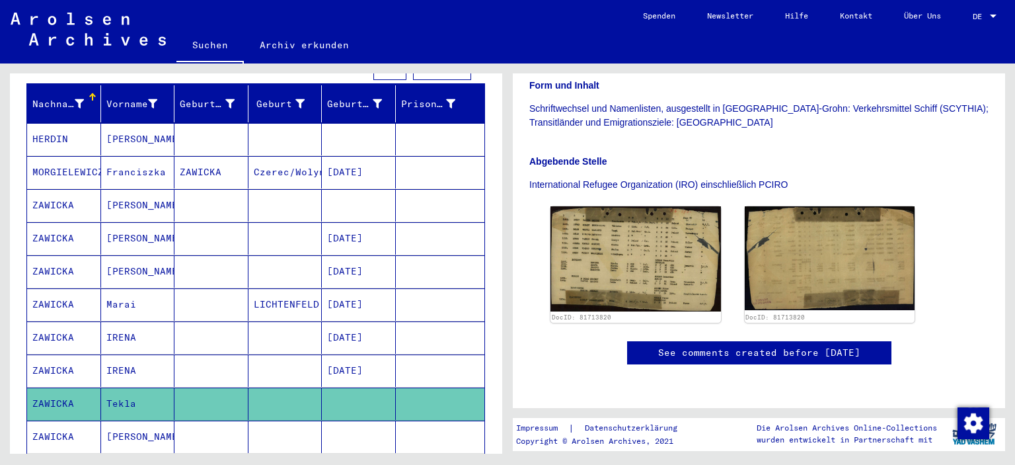
scroll to position [271, 0]
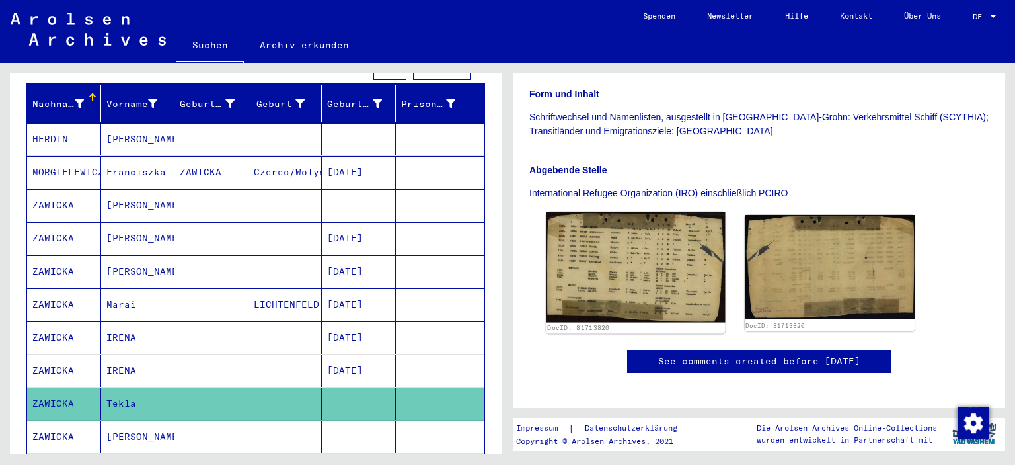
click at [648, 232] on img at bounding box center [635, 267] width 178 height 110
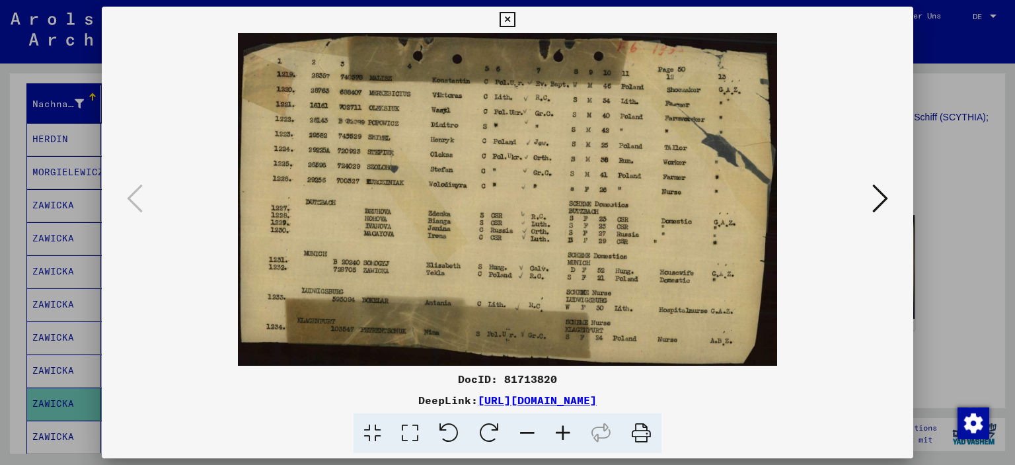
click at [648, 232] on img at bounding box center [508, 199] width 722 height 332
click at [882, 192] on icon at bounding box center [880, 198] width 16 height 32
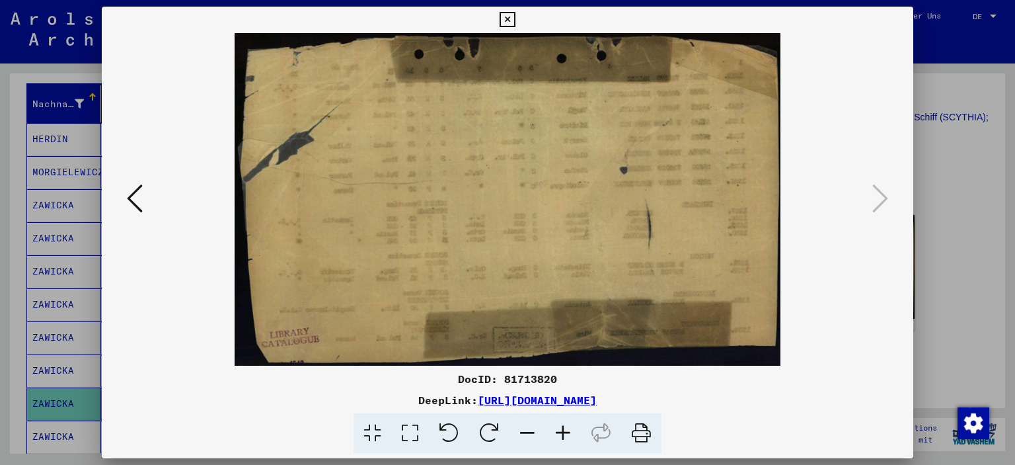
click at [505, 20] on icon at bounding box center [507, 20] width 15 height 16
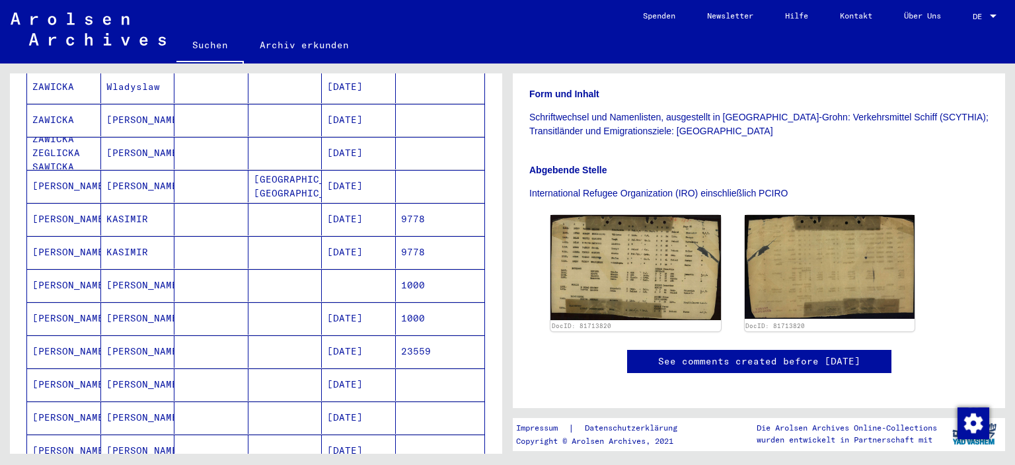
scroll to position [603, 0]
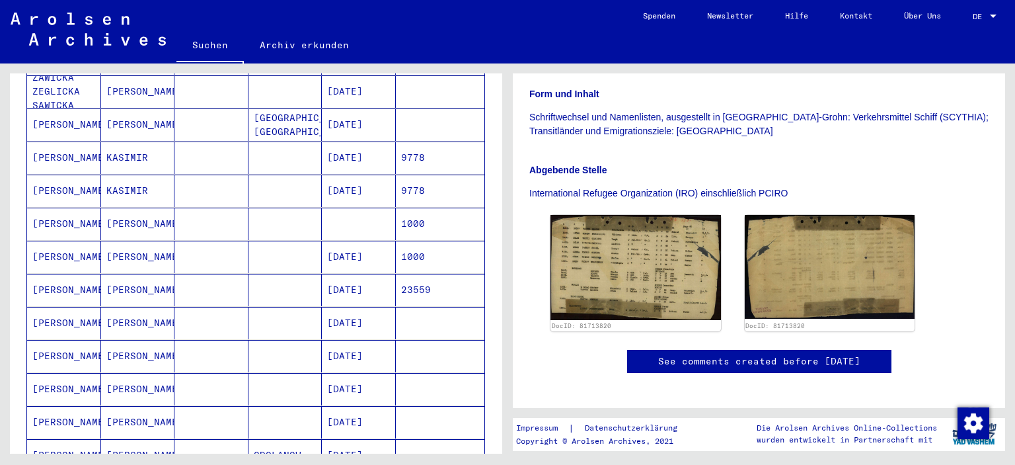
click at [322, 274] on mat-cell "[DATE]" at bounding box center [359, 290] width 74 height 32
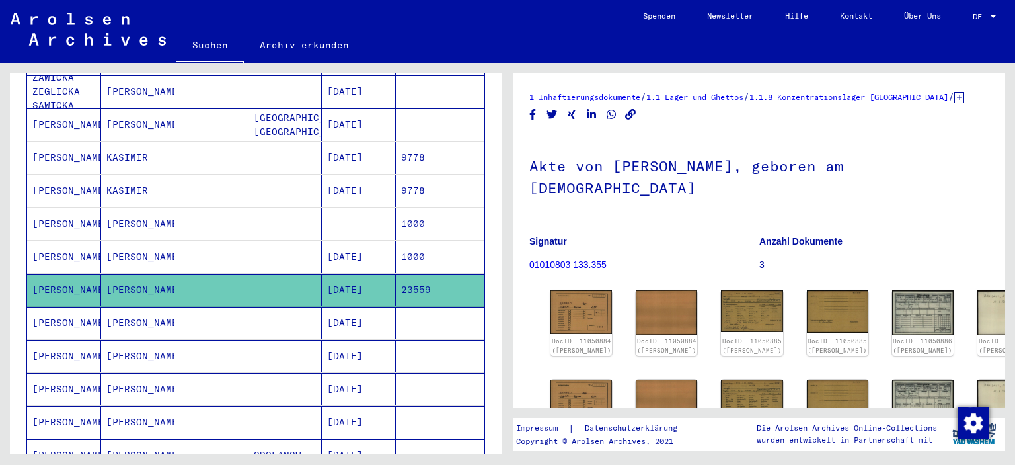
click at [211, 46] on link "Suchen" at bounding box center [209, 46] width 67 height 34
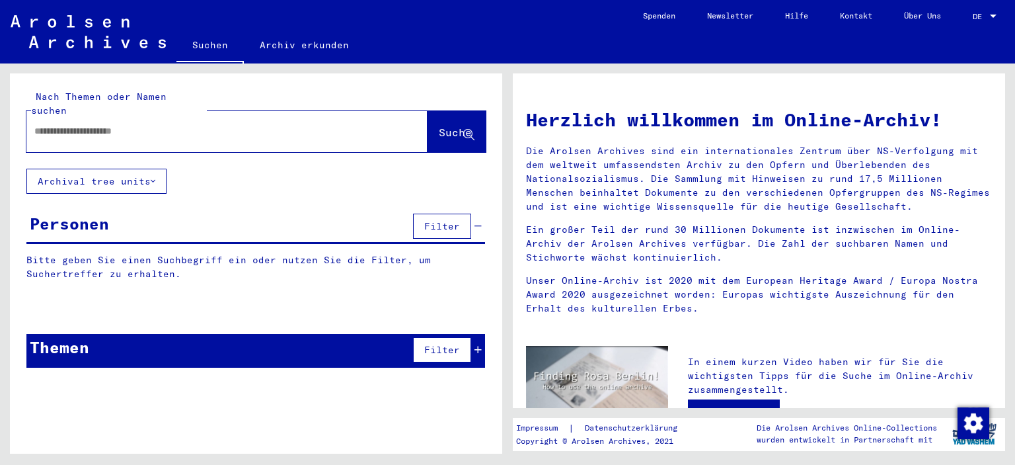
click at [144, 124] on input "text" at bounding box center [211, 131] width 354 height 14
type input "**********"
click at [445, 111] on button "Suche" at bounding box center [457, 131] width 58 height 41
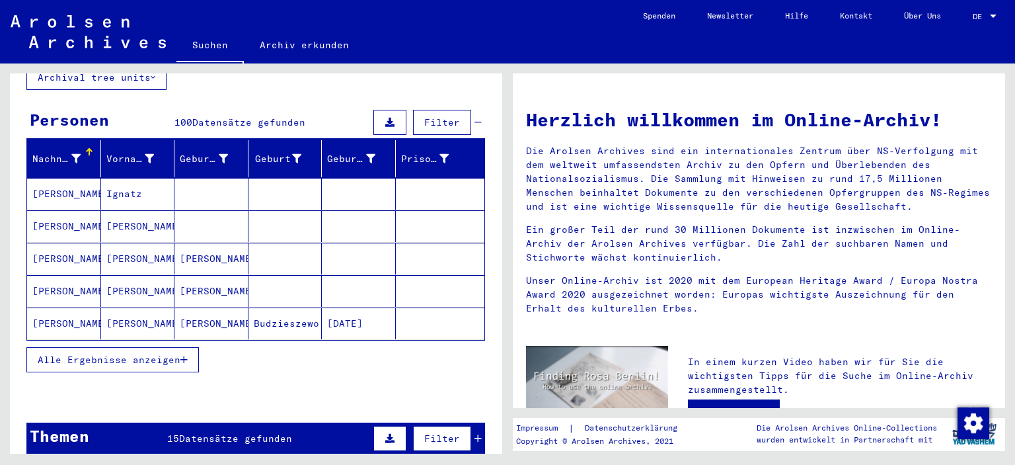
scroll to position [106, 0]
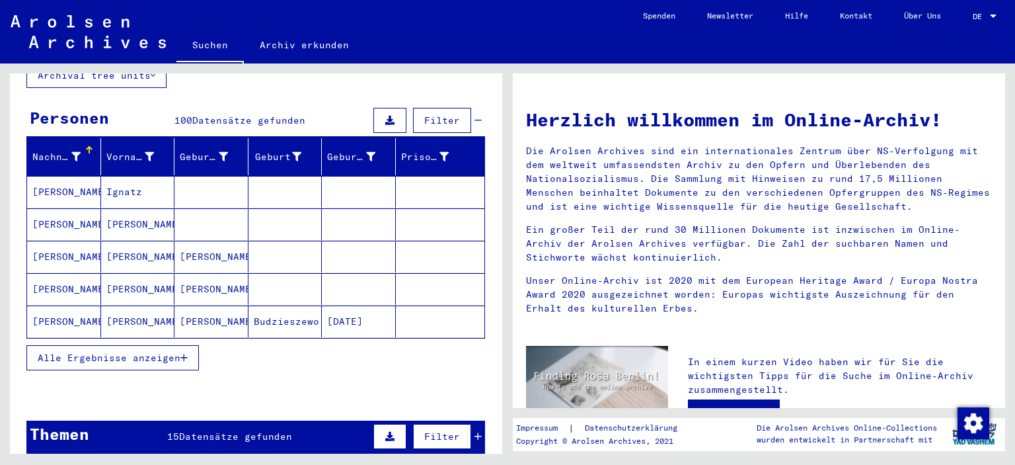
click at [120, 352] on span "Alle Ergebnisse anzeigen" at bounding box center [109, 358] width 143 height 12
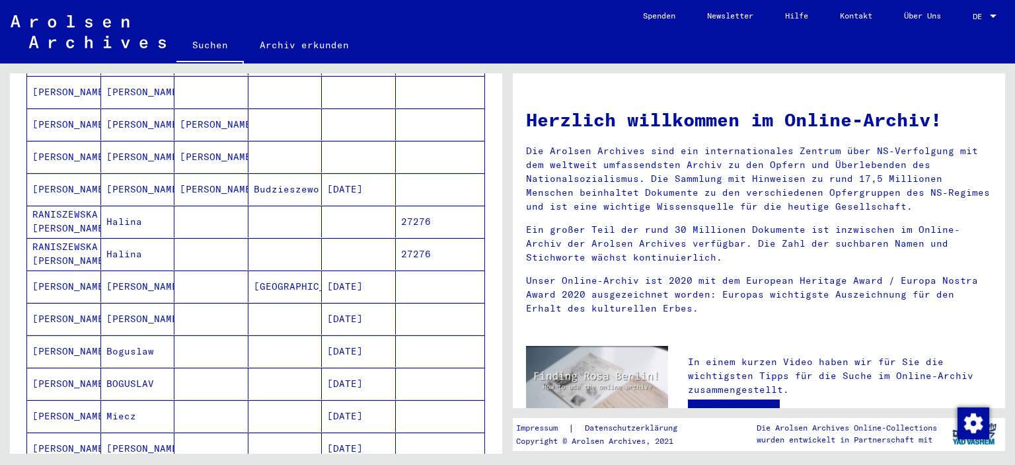
scroll to position [264, 0]
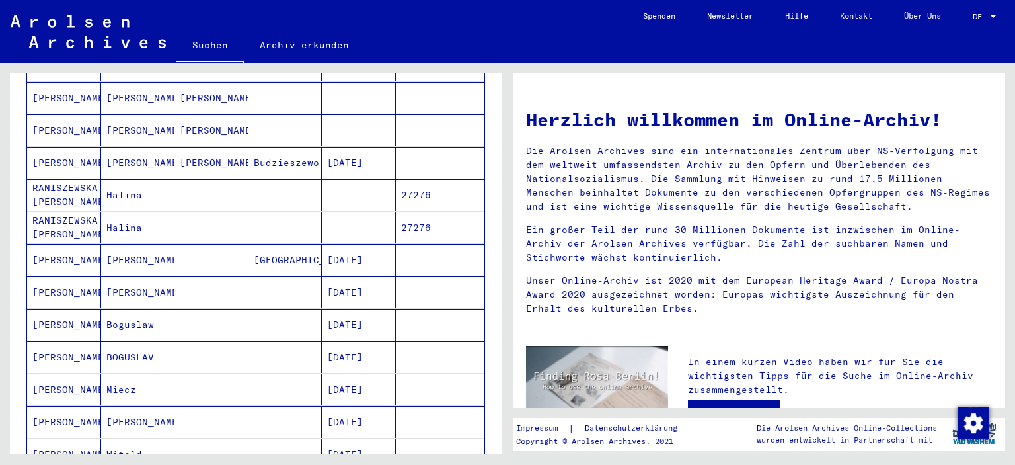
click at [63, 244] on mat-cell "[PERSON_NAME]" at bounding box center [64, 260] width 74 height 32
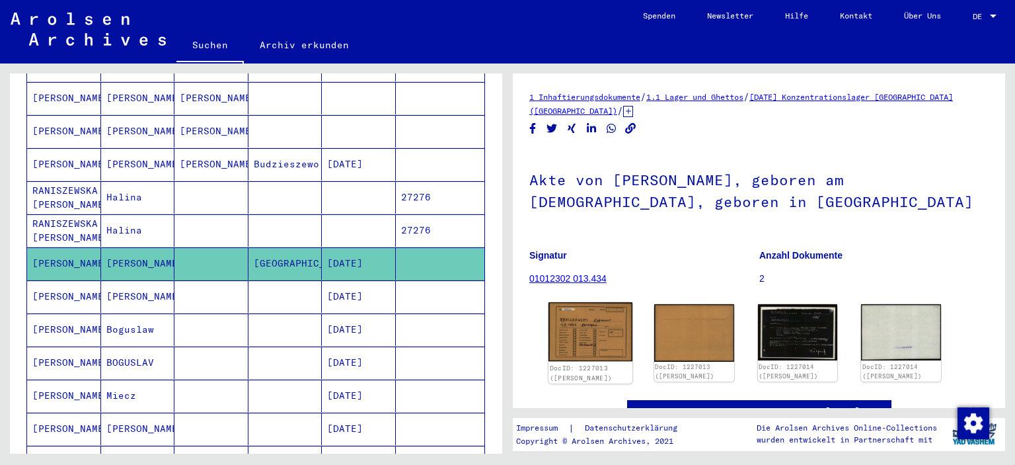
click at [584, 344] on img at bounding box center [590, 331] width 84 height 59
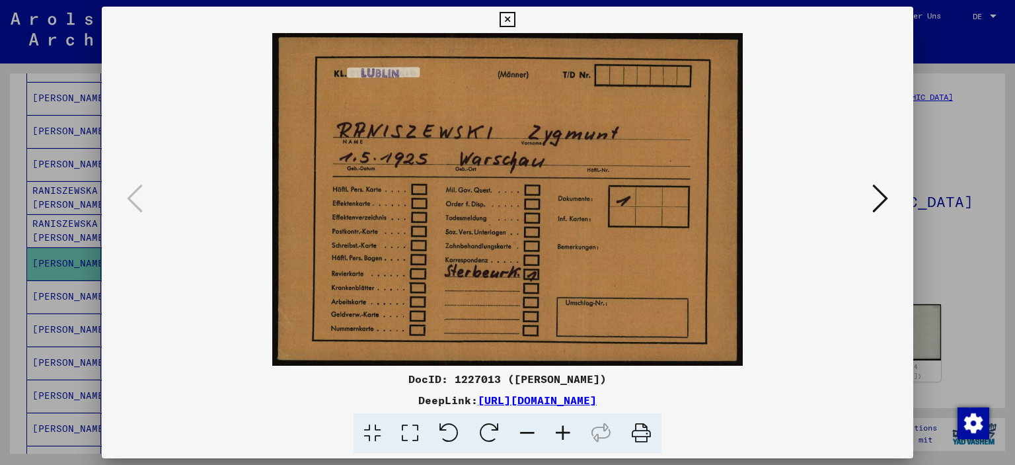
click at [504, 16] on icon at bounding box center [507, 20] width 15 height 16
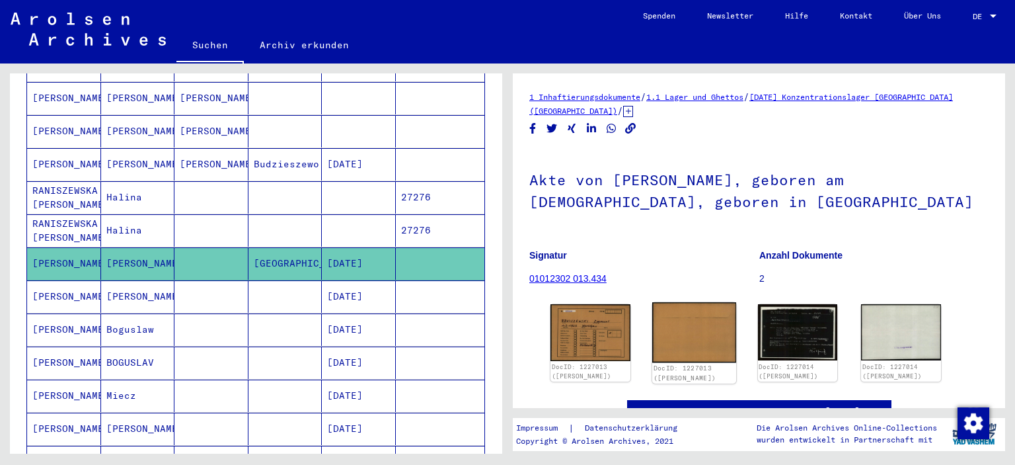
click at [677, 338] on img at bounding box center [694, 332] width 84 height 60
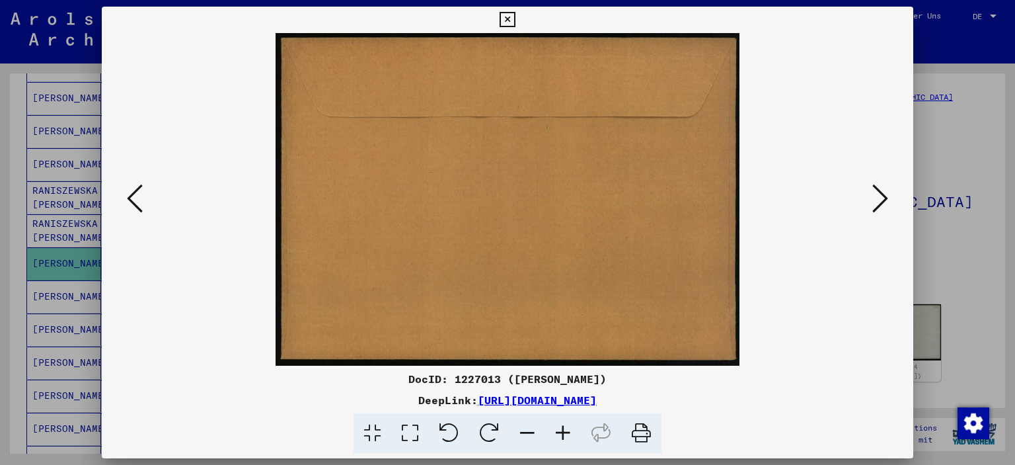
click at [510, 20] on icon at bounding box center [507, 20] width 15 height 16
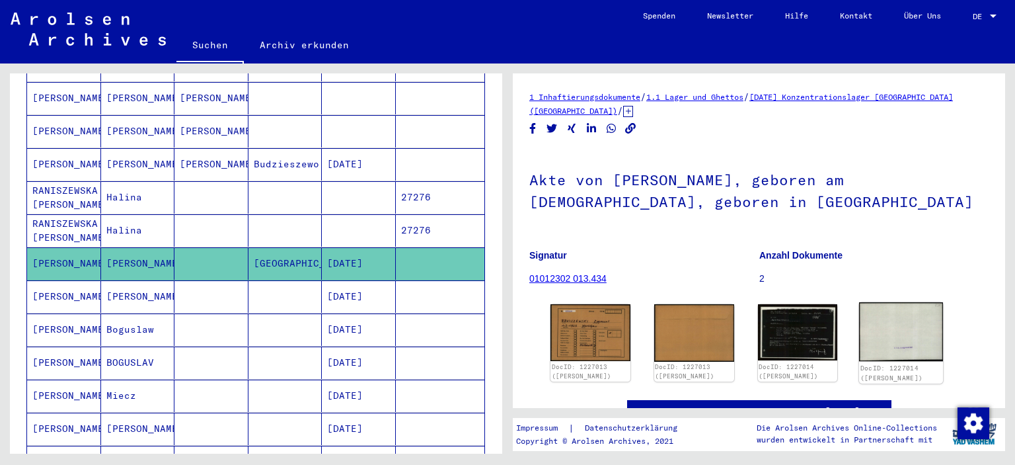
click at [887, 332] on img at bounding box center [901, 331] width 84 height 59
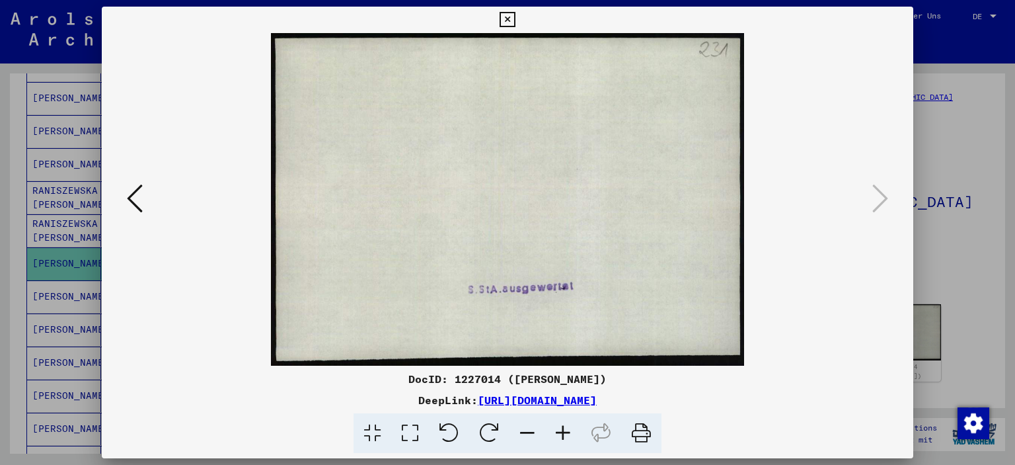
click at [505, 16] on icon at bounding box center [507, 20] width 15 height 16
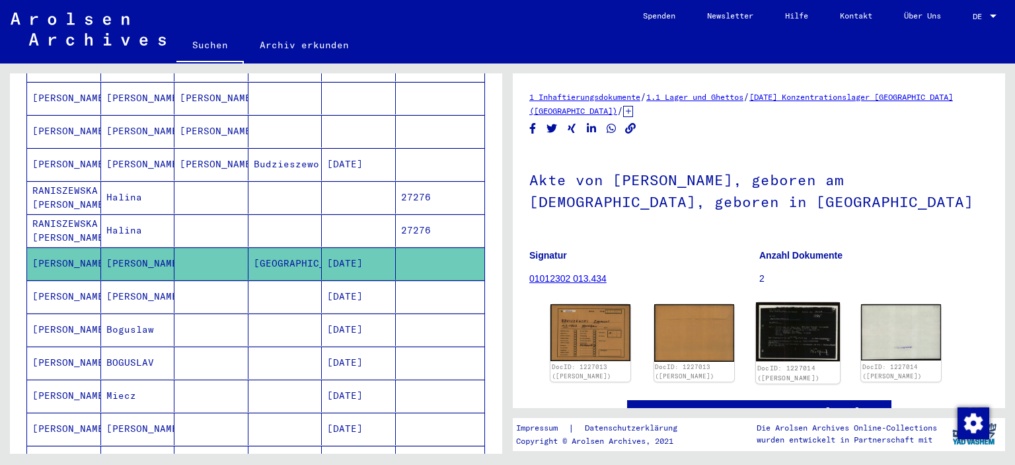
click at [767, 338] on img at bounding box center [797, 331] width 84 height 59
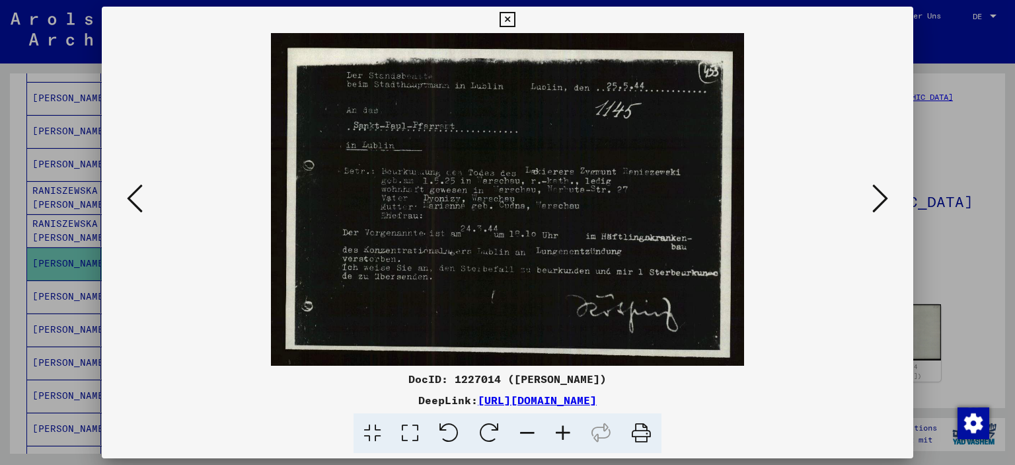
click at [507, 20] on icon at bounding box center [507, 20] width 15 height 16
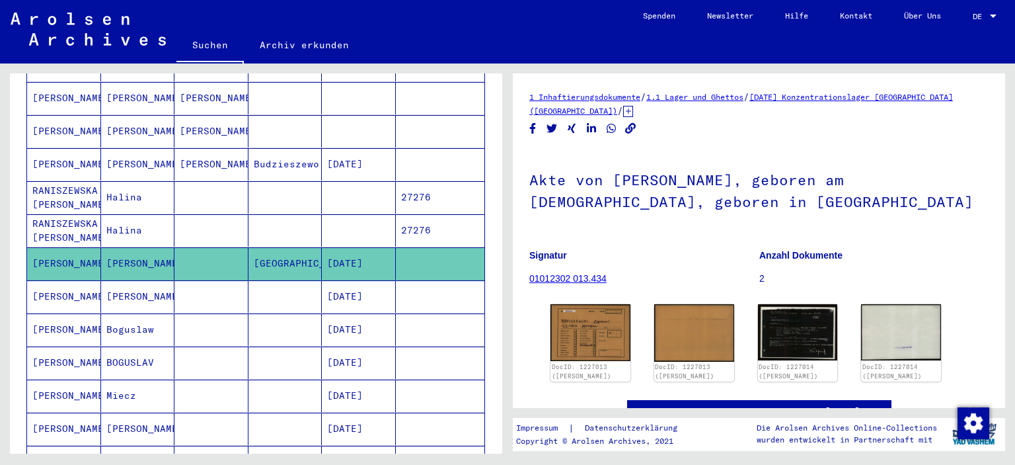
click at [234, 284] on mat-cell at bounding box center [211, 296] width 74 height 32
